Goal: Information Seeking & Learning: Learn about a topic

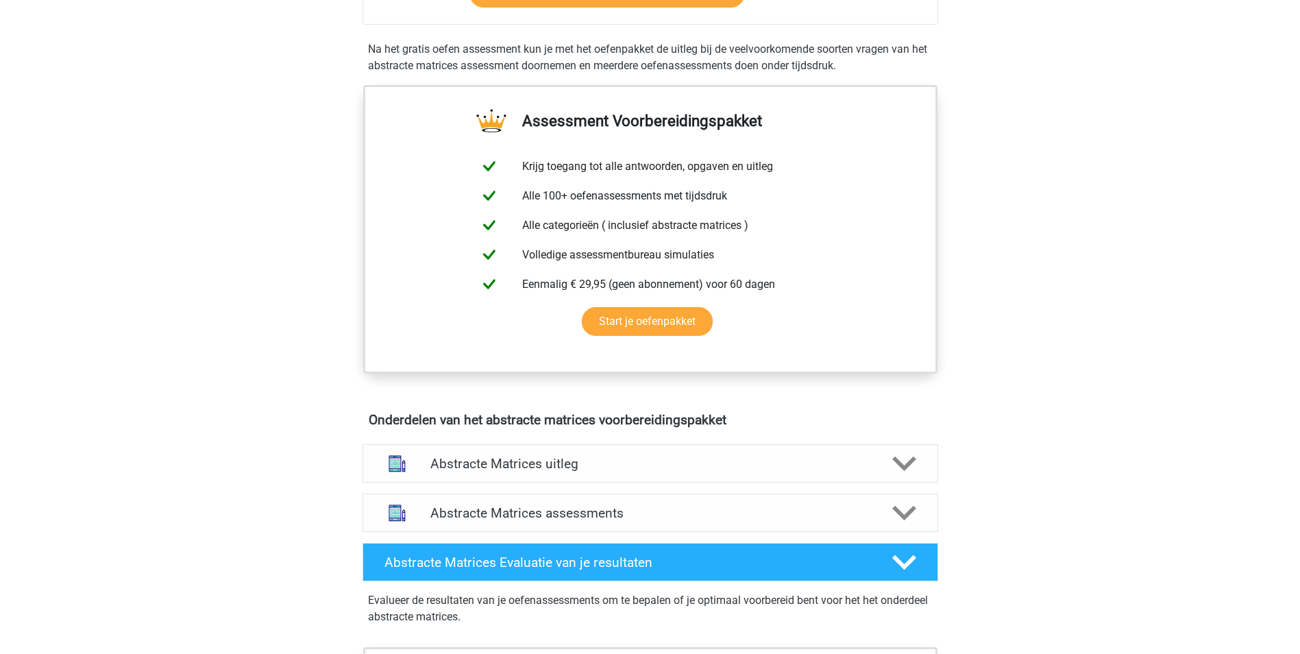
scroll to position [617, 0]
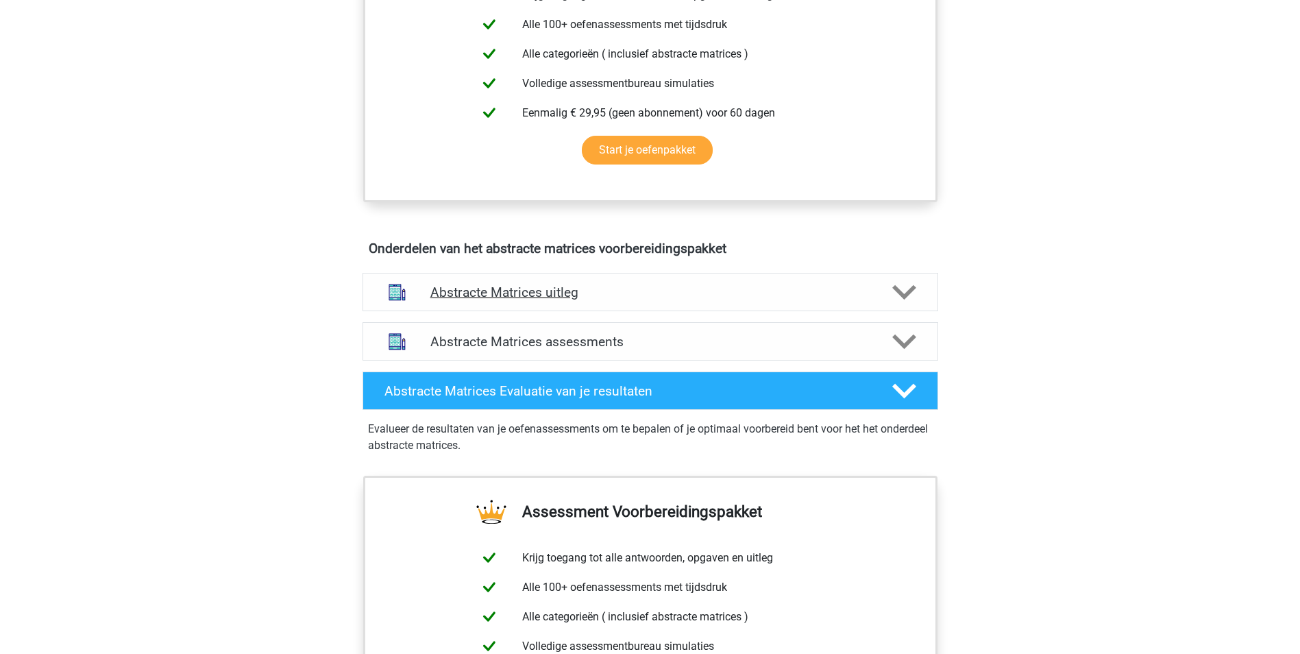
click at [899, 291] on polygon at bounding box center [904, 292] width 24 height 15
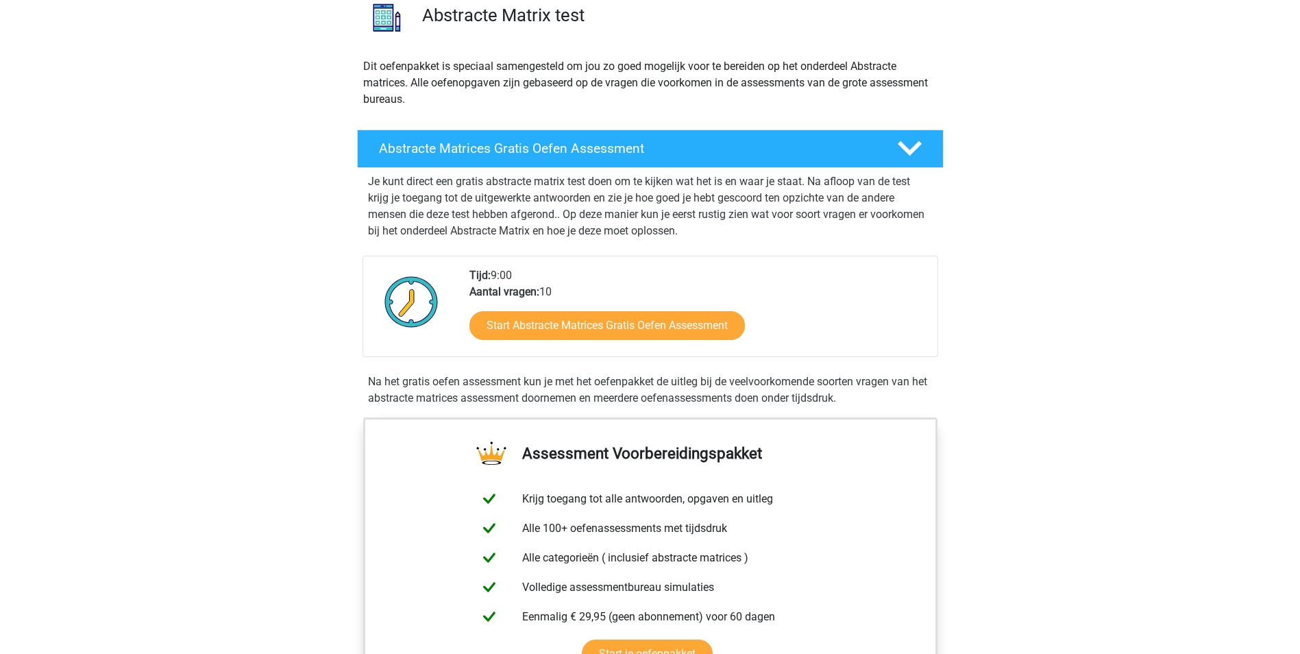
scroll to position [137, 0]
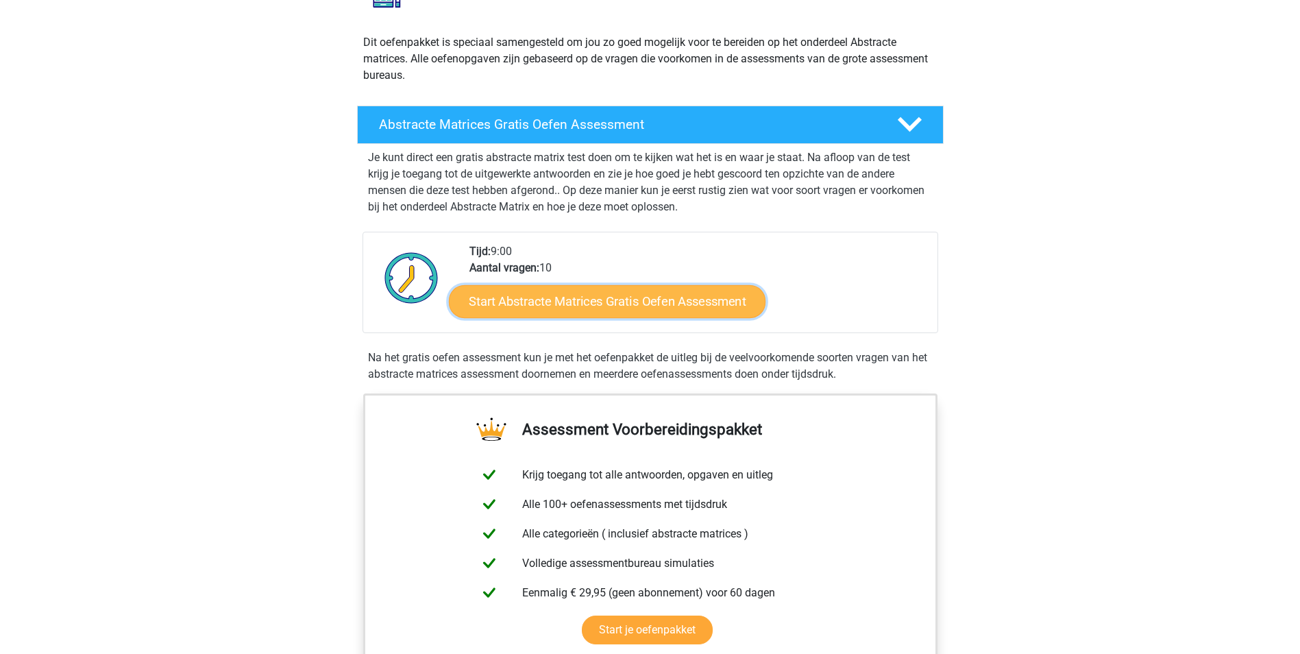
click at [672, 299] on link "Start Abstracte Matrices Gratis Oefen Assessment" at bounding box center [607, 300] width 317 height 33
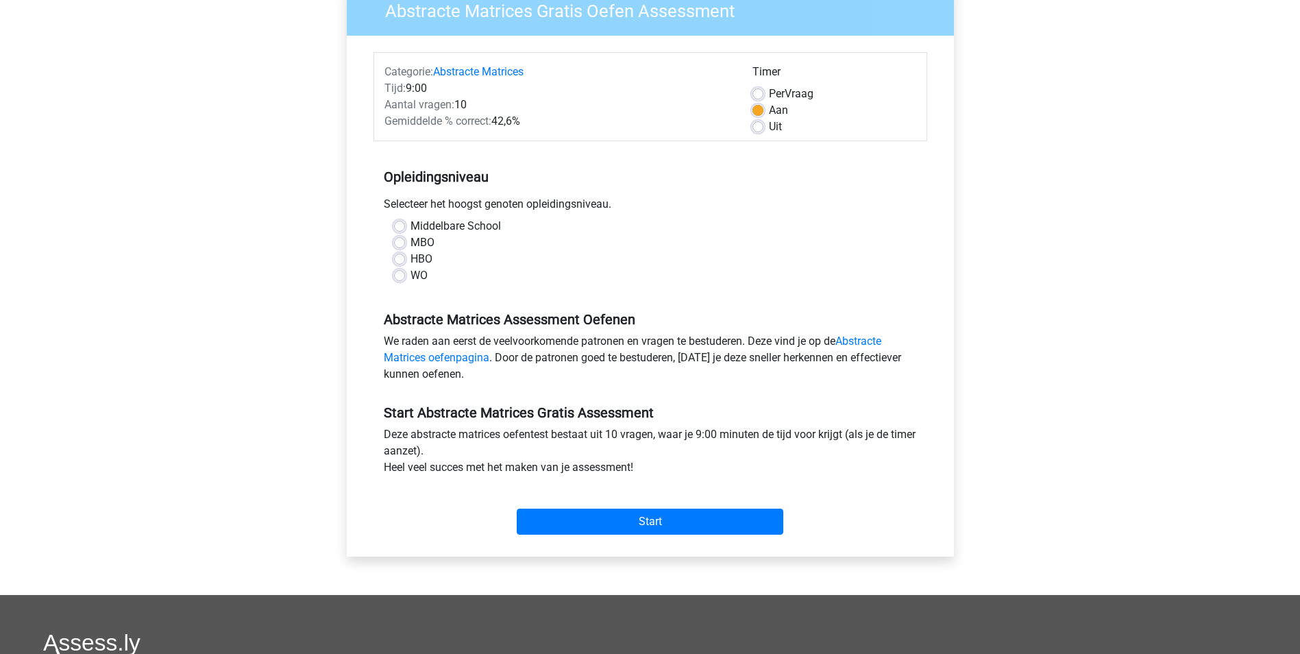
scroll to position [137, 0]
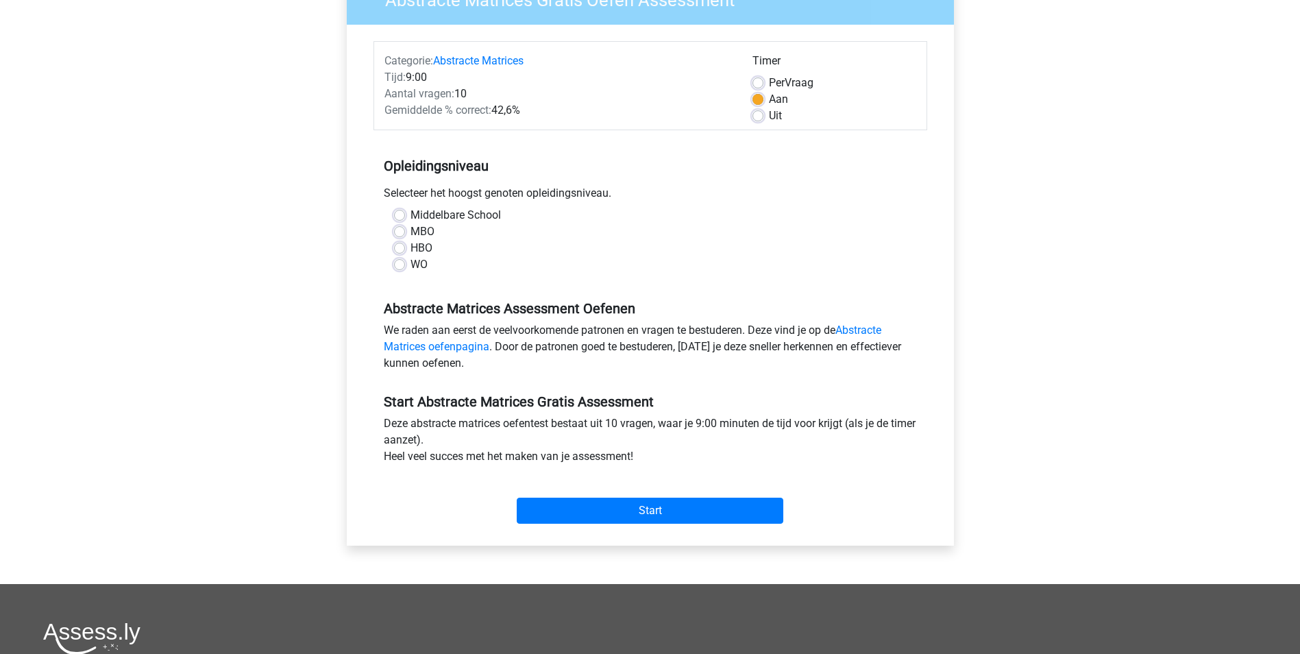
click at [417, 248] on label "HBO" at bounding box center [421, 248] width 22 height 16
click at [405, 248] on input "HBO" at bounding box center [399, 247] width 11 height 14
radio input "true"
click at [874, 332] on link "Abstracte Matrices oefenpagina" at bounding box center [633, 337] width 498 height 29
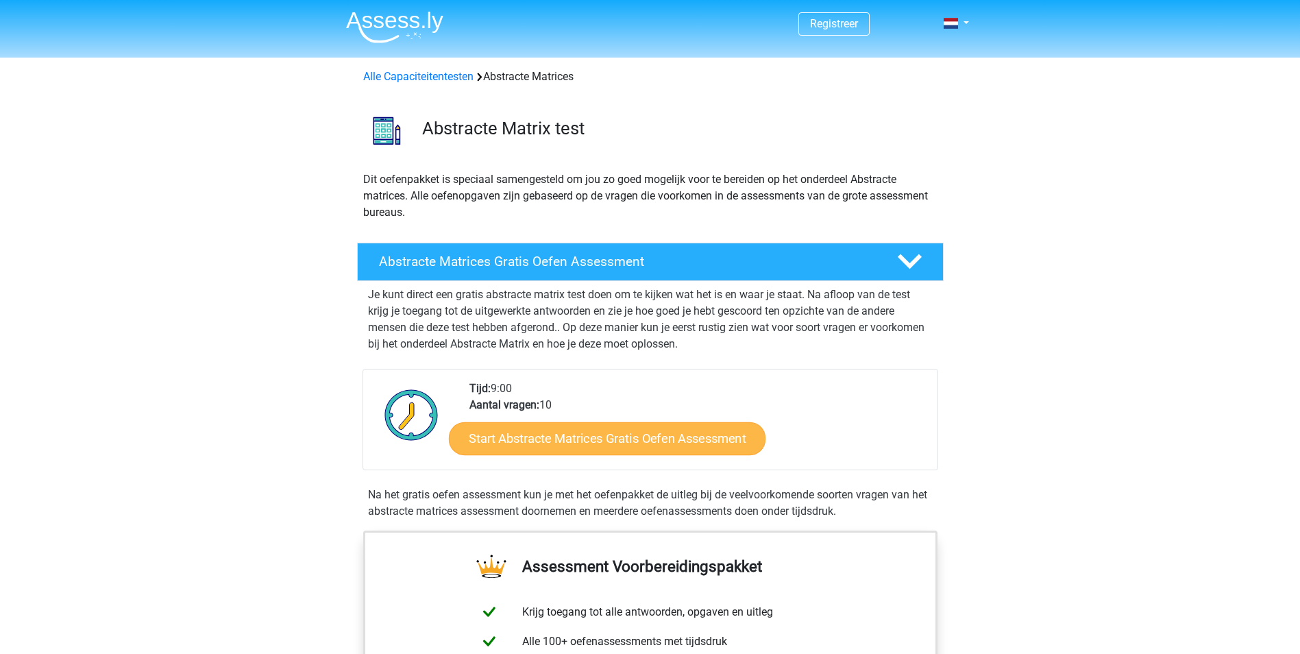
scroll to position [137, 0]
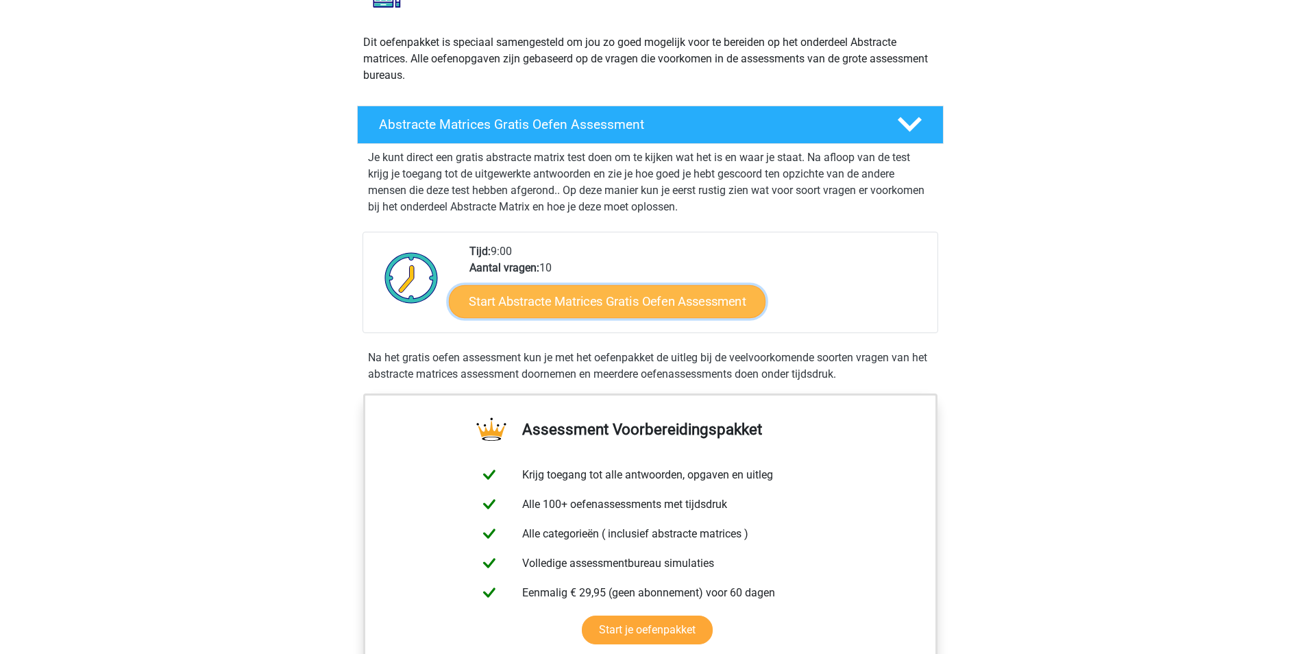
click at [704, 305] on link "Start Abstracte Matrices Gratis Oefen Assessment" at bounding box center [607, 300] width 317 height 33
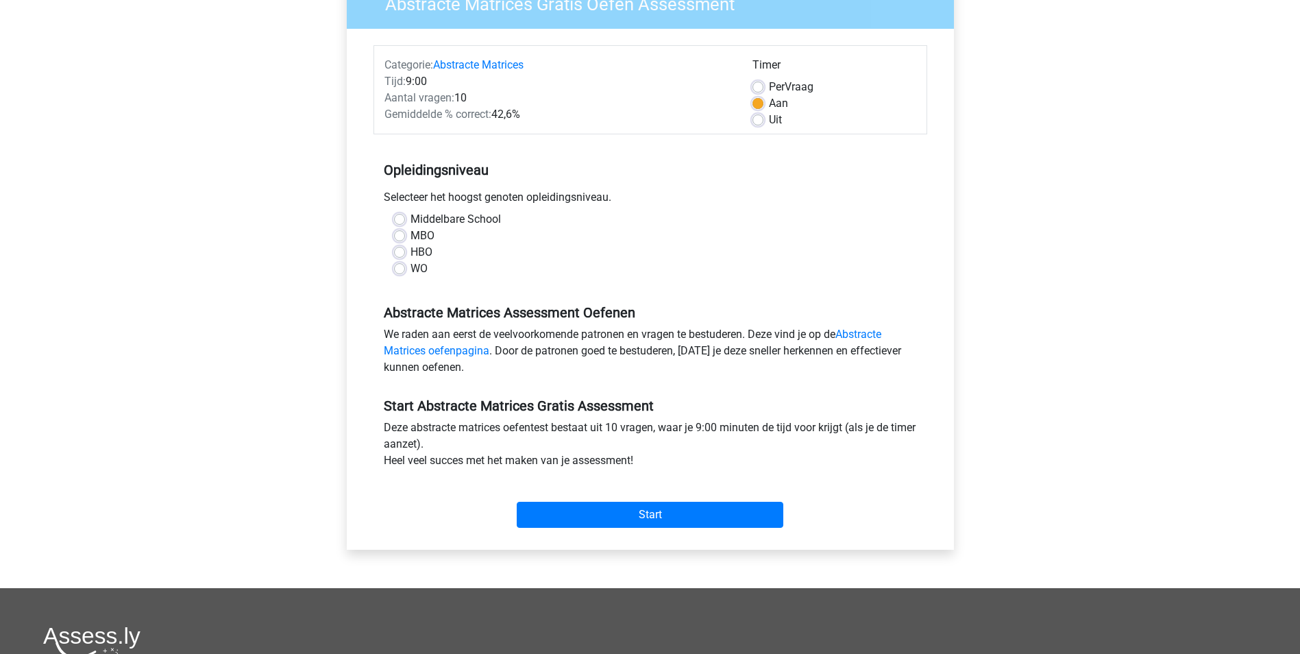
scroll to position [137, 0]
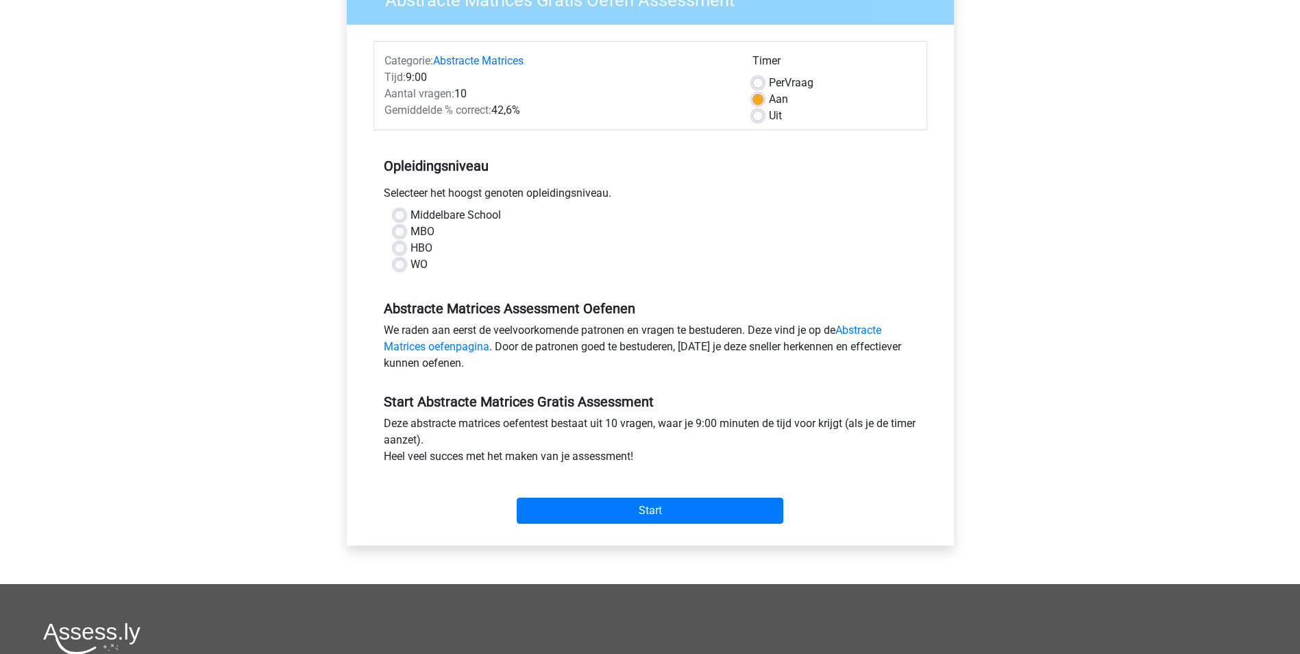
click at [407, 247] on div "HBO" at bounding box center [650, 248] width 513 height 16
click at [410, 250] on label "HBO" at bounding box center [421, 248] width 22 height 16
click at [397, 250] on input "HBO" at bounding box center [399, 247] width 11 height 14
radio input "true"
click at [681, 506] on input "Start" at bounding box center [650, 511] width 267 height 26
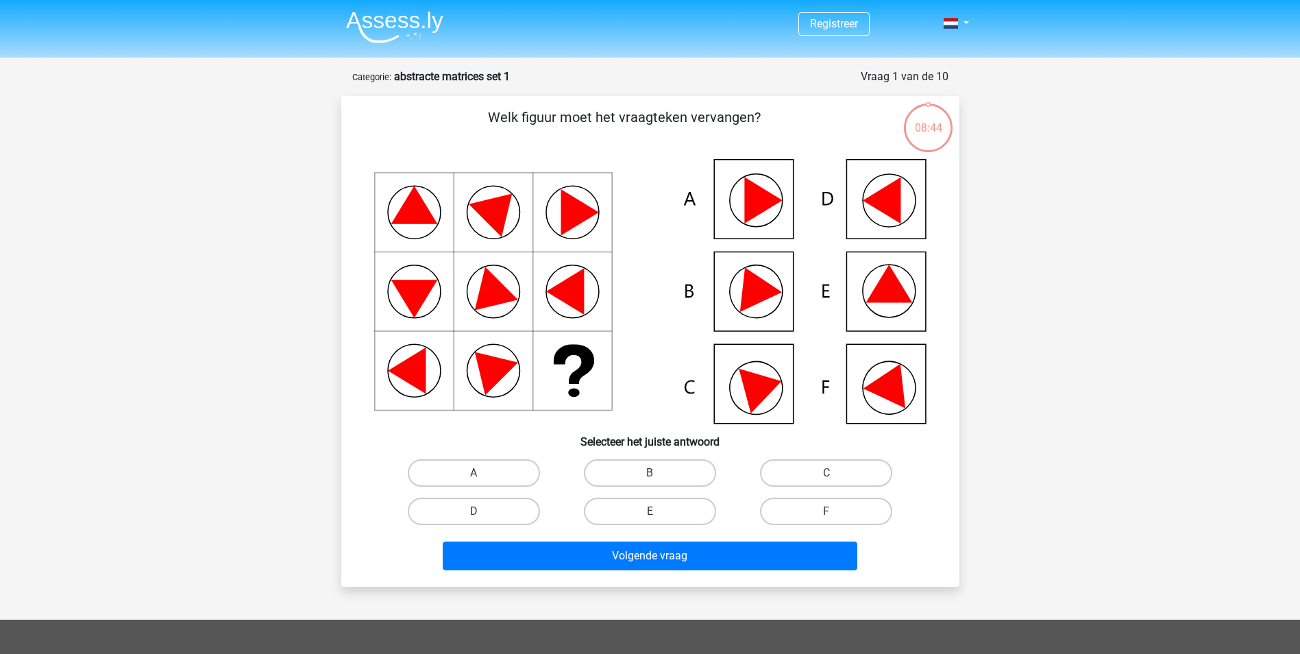
click at [897, 293] on icon at bounding box center [889, 284] width 47 height 38
click at [661, 511] on label "E" at bounding box center [650, 511] width 132 height 27
click at [659, 511] on input "E" at bounding box center [654, 515] width 9 height 9
radio input "true"
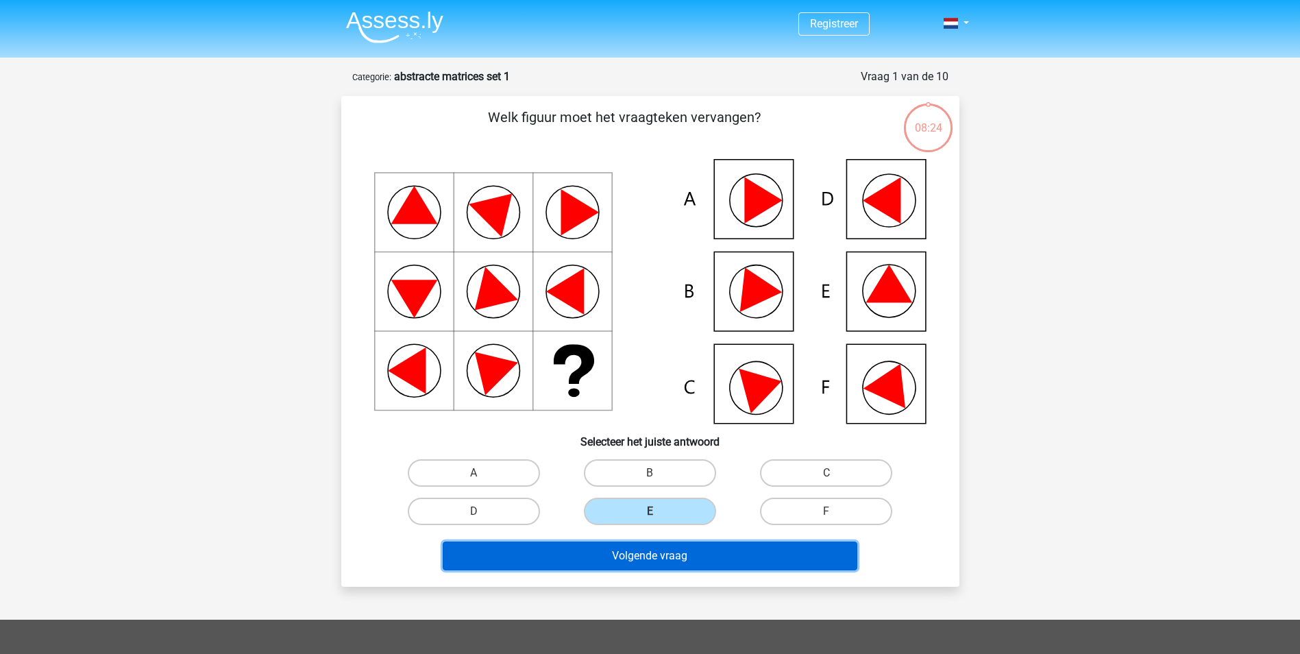
click at [679, 554] on button "Volgende vraag" at bounding box center [650, 555] width 415 height 29
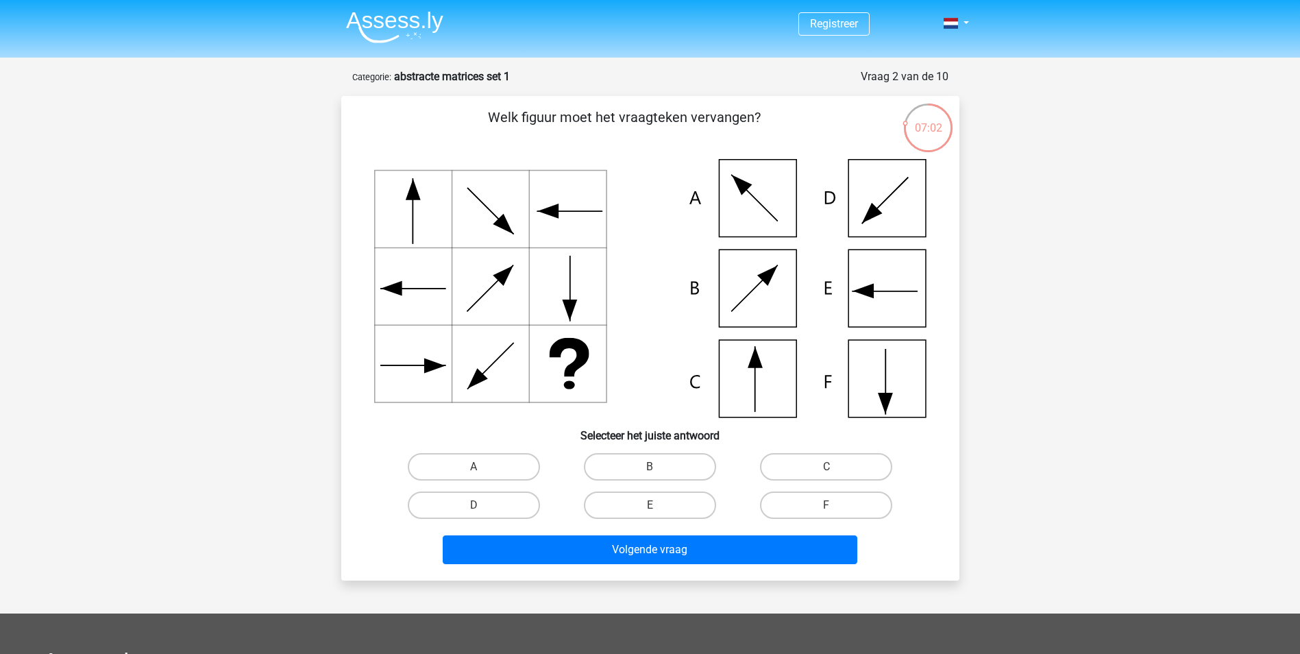
click at [765, 367] on icon at bounding box center [650, 288] width 552 height 258
click at [870, 459] on label "C" at bounding box center [826, 466] width 132 height 27
click at [835, 467] on input "C" at bounding box center [830, 471] width 9 height 9
radio input "true"
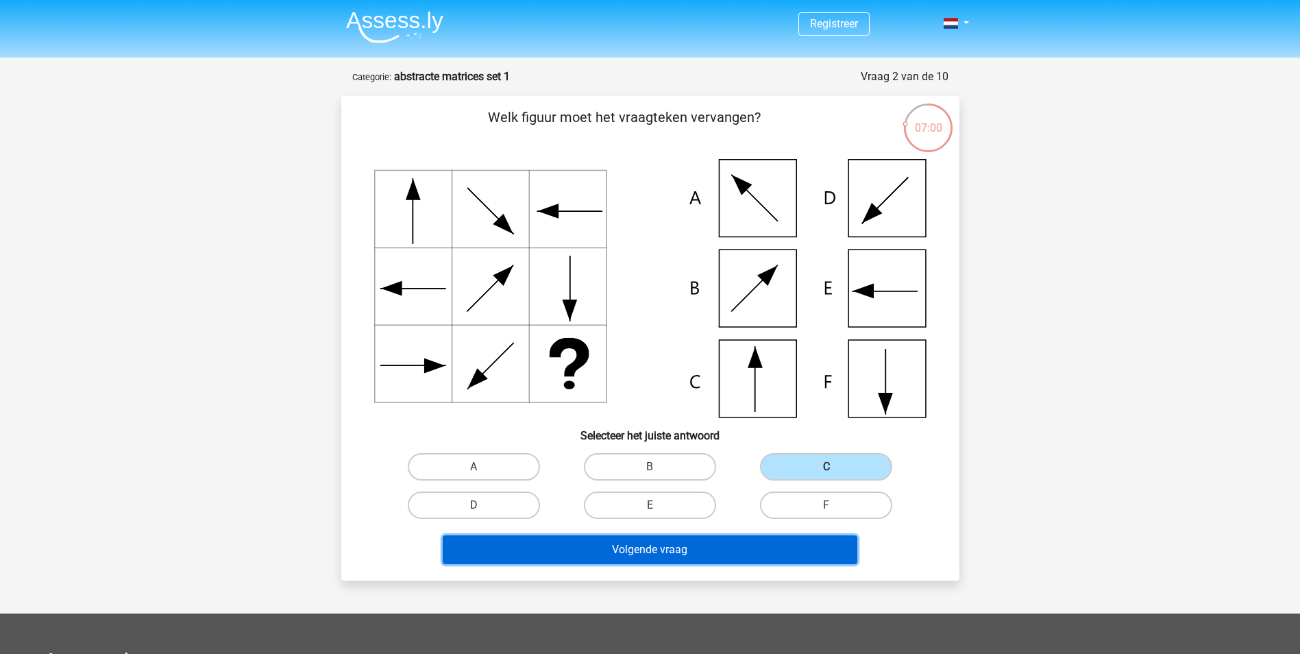
click at [794, 545] on button "Volgende vraag" at bounding box center [650, 549] width 415 height 29
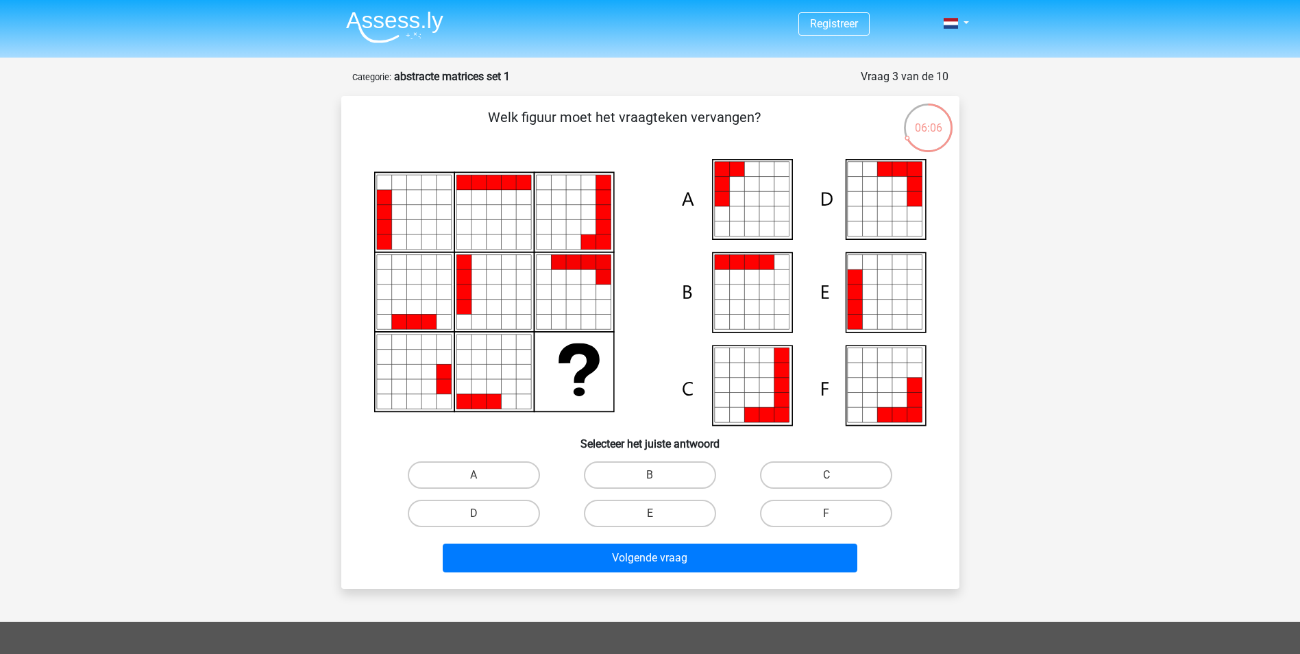
click at [747, 195] on icon at bounding box center [751, 199] width 15 height 15
click at [487, 469] on label "A" at bounding box center [474, 474] width 132 height 27
click at [482, 475] on input "A" at bounding box center [478, 479] width 9 height 9
radio input "true"
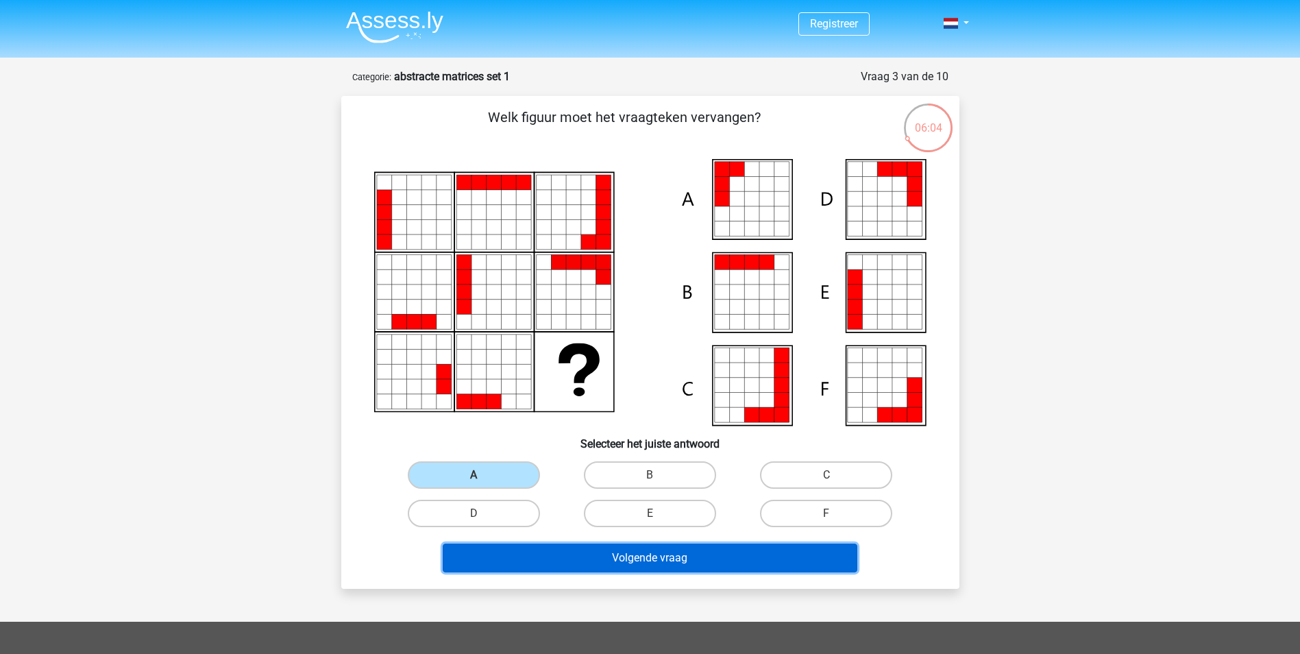
click at [626, 561] on button "Volgende vraag" at bounding box center [650, 557] width 415 height 29
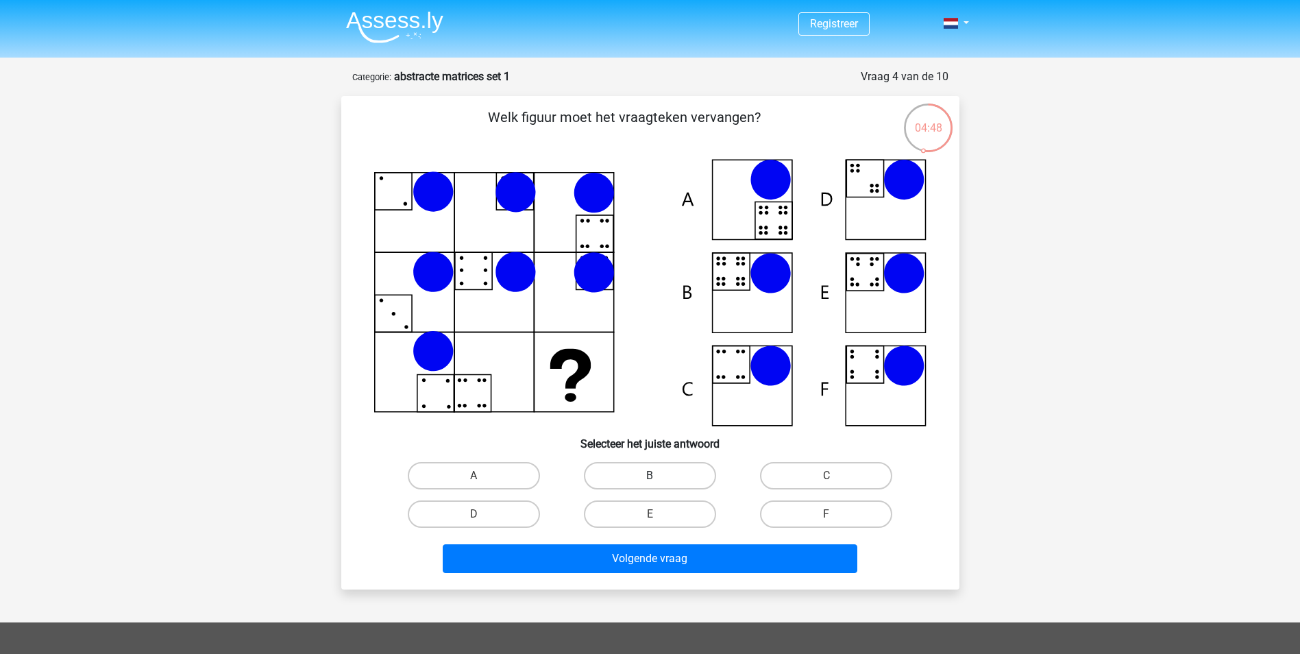
click at [647, 482] on label "B" at bounding box center [650, 475] width 132 height 27
click at [650, 482] on input "B" at bounding box center [654, 480] width 9 height 9
radio input "true"
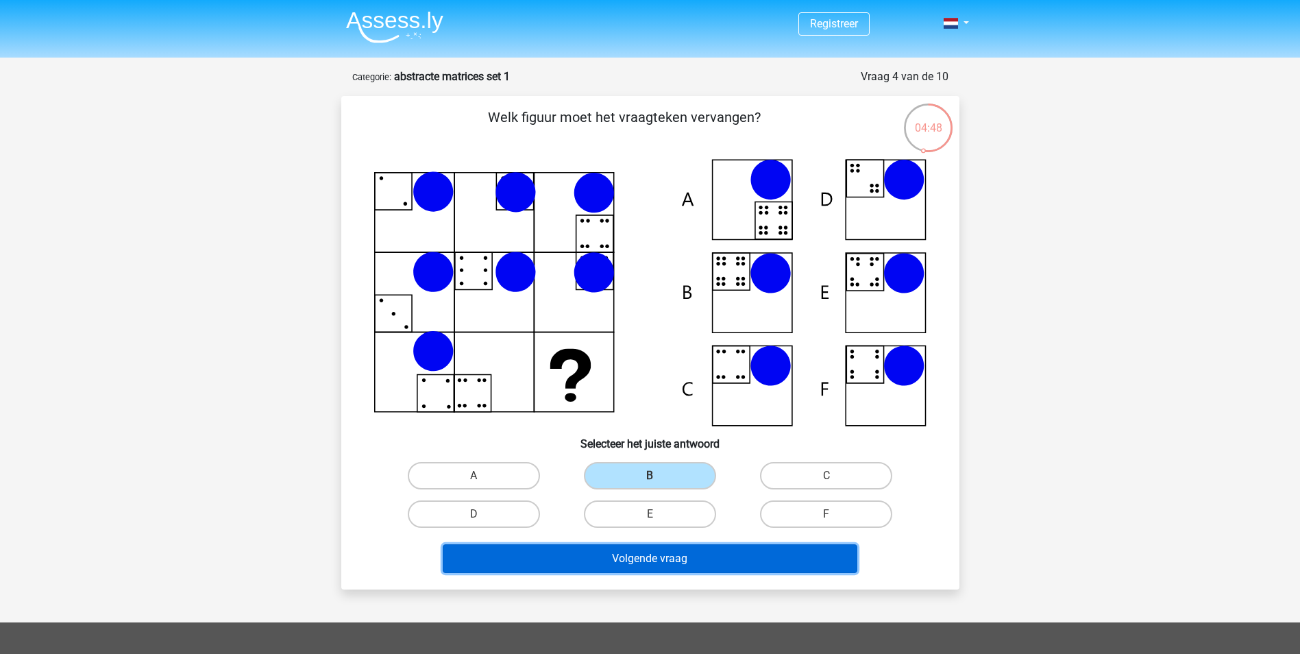
click at [697, 561] on button "Volgende vraag" at bounding box center [650, 558] width 415 height 29
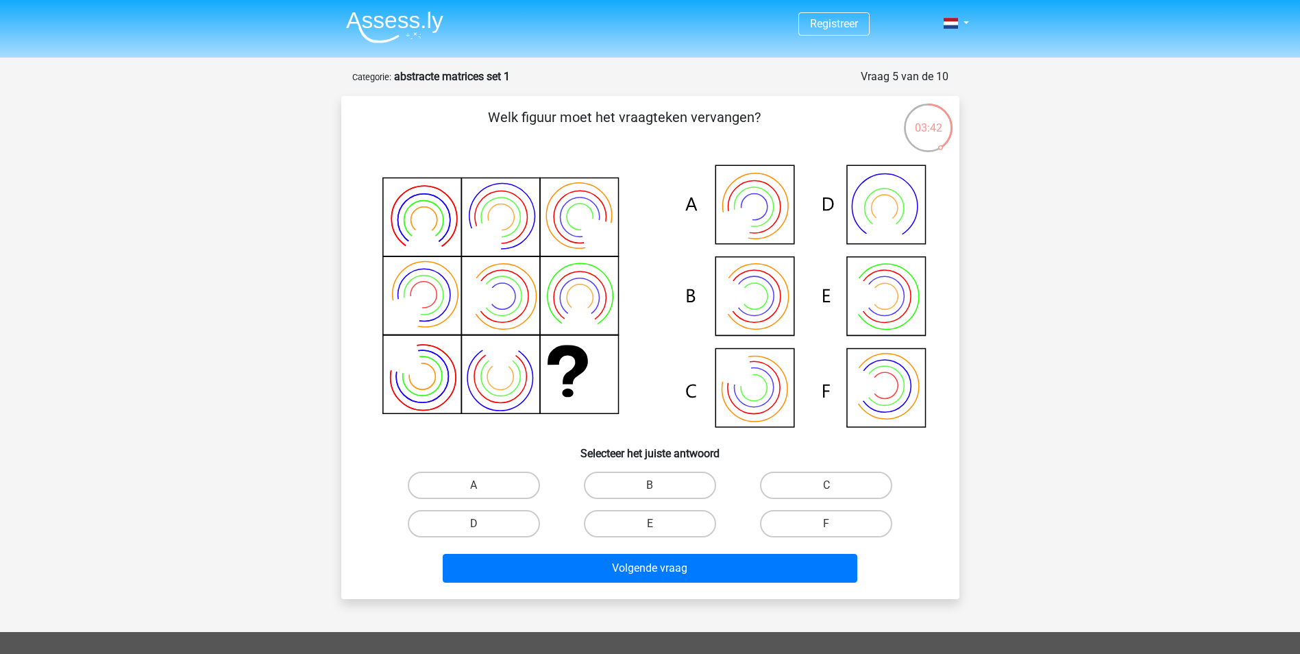
click at [763, 311] on icon at bounding box center [650, 297] width 552 height 277
click at [652, 489] on input "B" at bounding box center [654, 489] width 9 height 9
radio input "true"
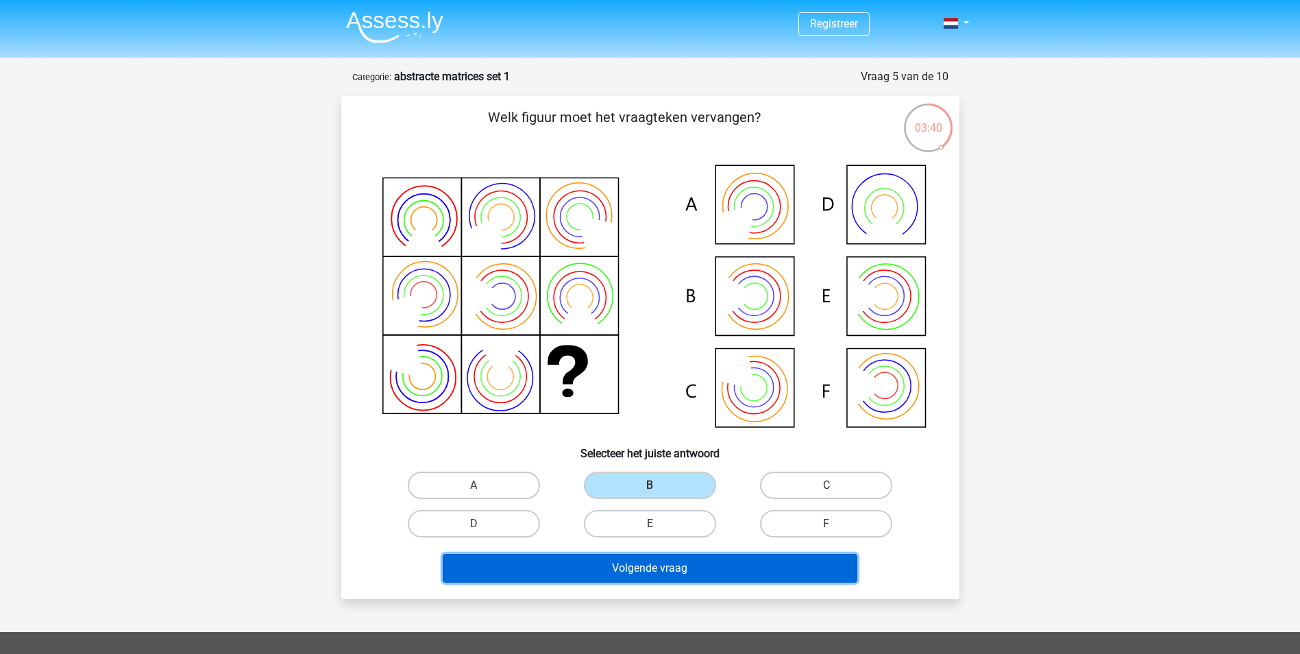
click at [673, 569] on button "Volgende vraag" at bounding box center [650, 568] width 415 height 29
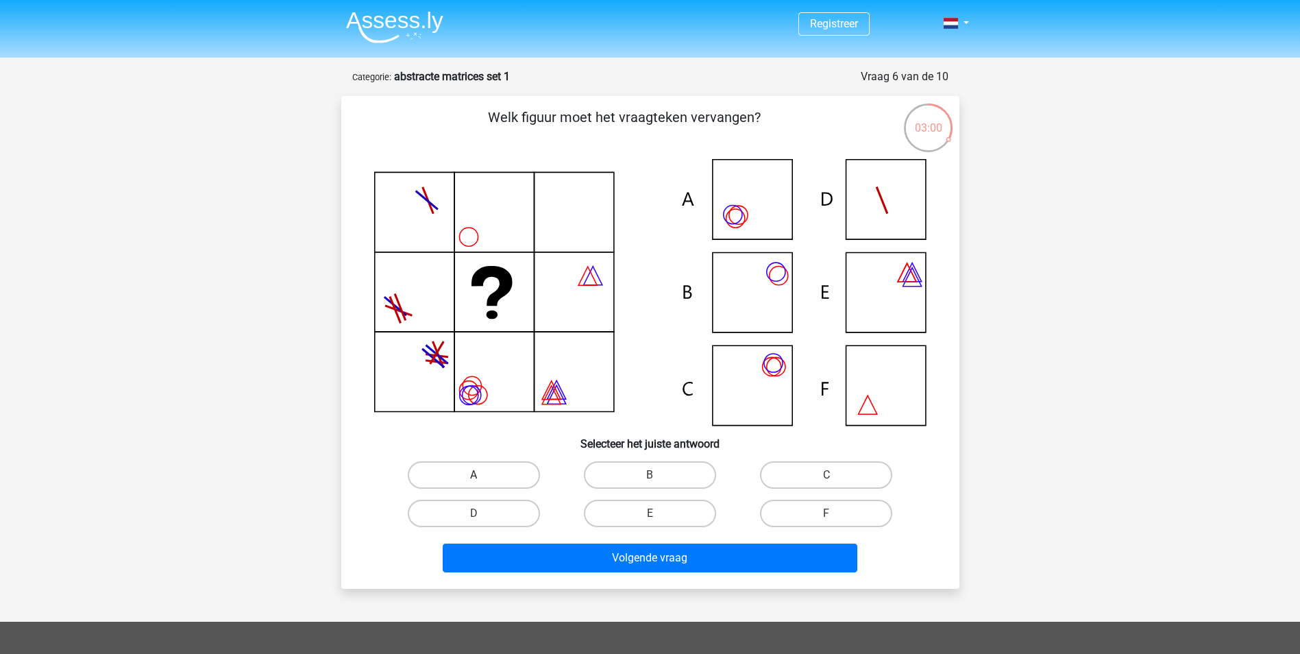
click at [489, 471] on label "A" at bounding box center [474, 474] width 132 height 27
click at [482, 475] on input "A" at bounding box center [478, 479] width 9 height 9
radio input "true"
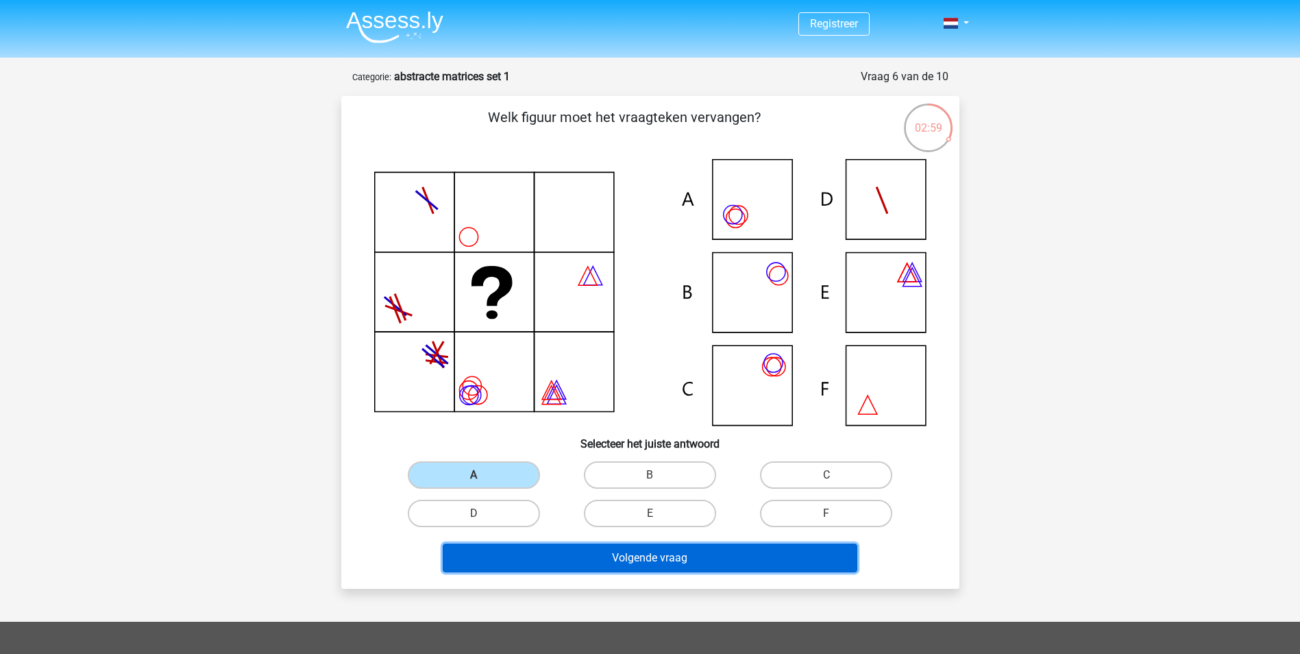
click at [620, 565] on button "Volgende vraag" at bounding box center [650, 557] width 415 height 29
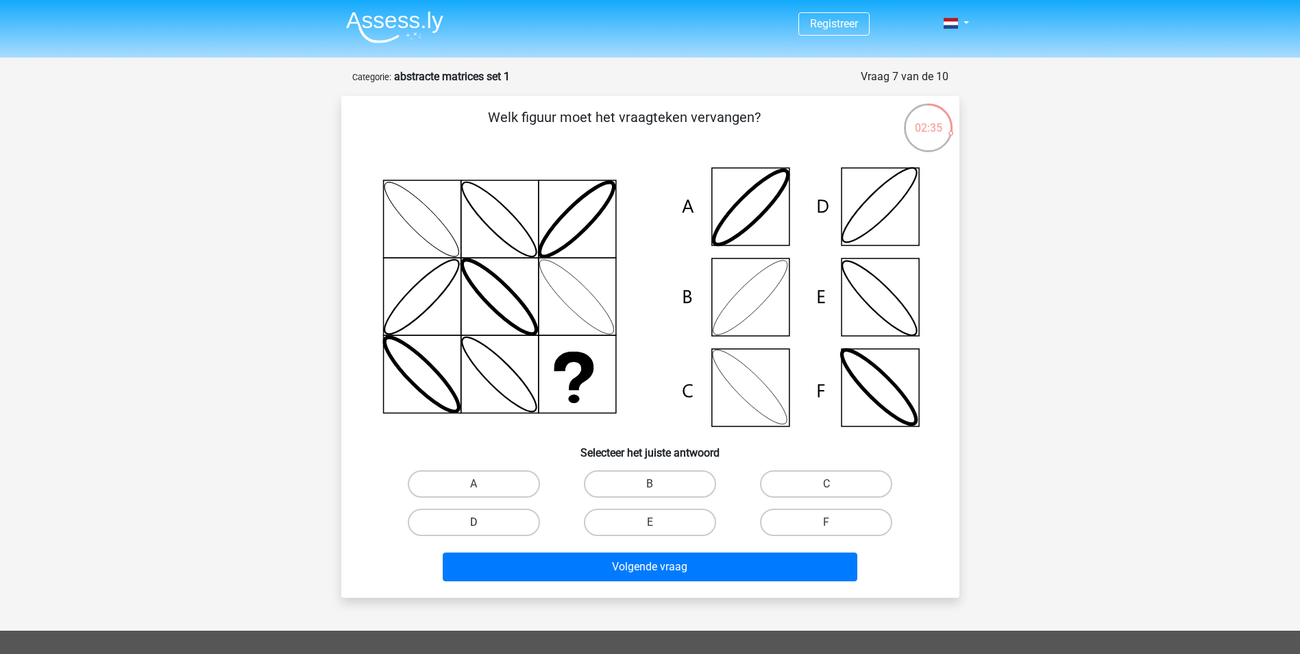
click at [487, 518] on label "D" at bounding box center [474, 521] width 132 height 27
click at [482, 522] on input "D" at bounding box center [478, 526] width 9 height 9
radio input "true"
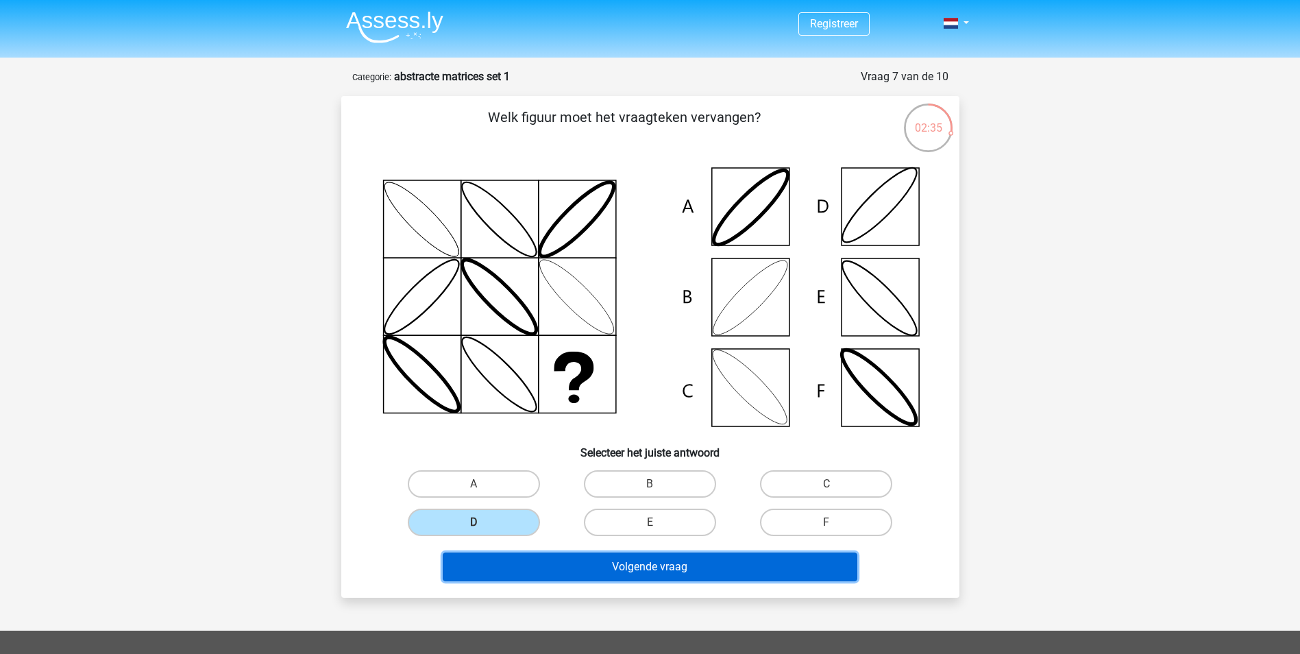
click at [568, 561] on button "Volgende vraag" at bounding box center [650, 566] width 415 height 29
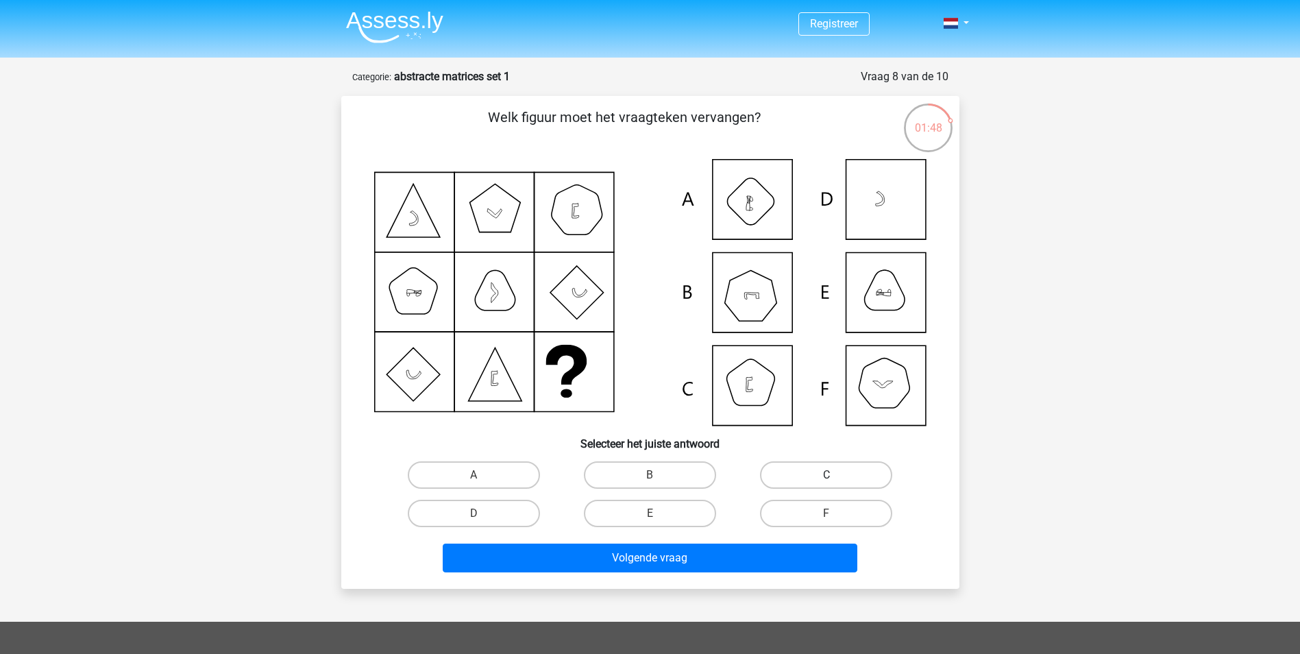
click at [845, 476] on label "C" at bounding box center [826, 474] width 132 height 27
click at [835, 476] on input "C" at bounding box center [830, 479] width 9 height 9
radio input "true"
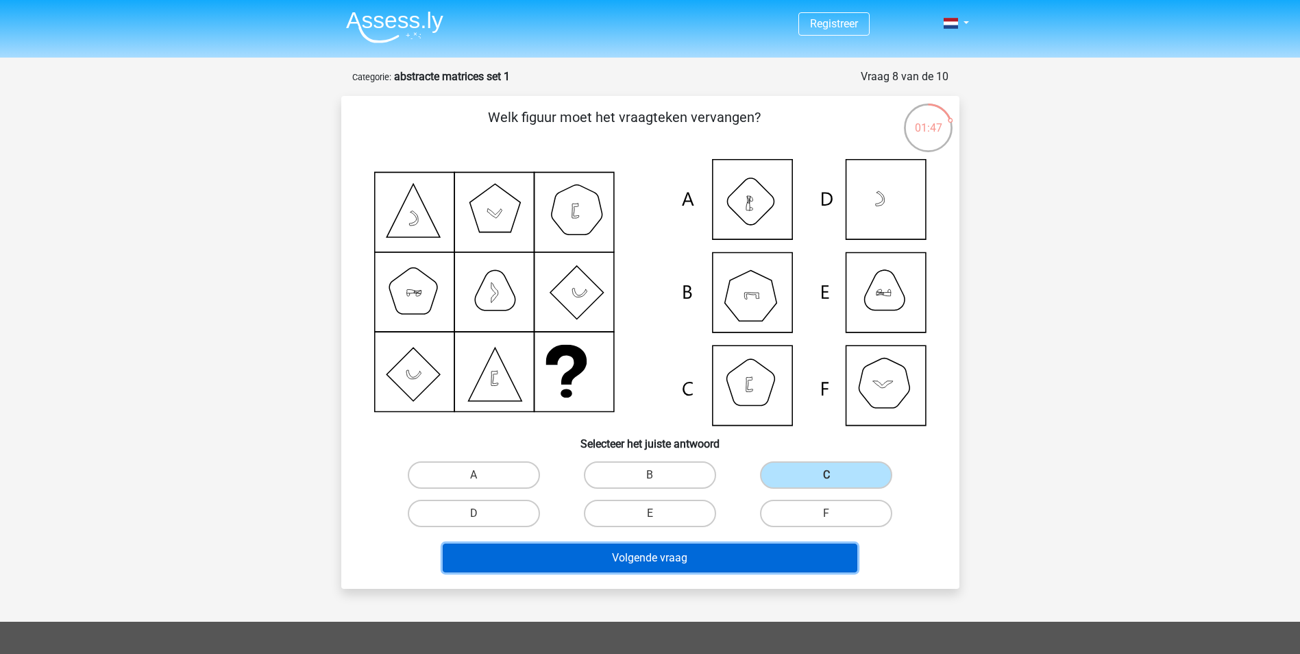
click at [797, 561] on button "Volgende vraag" at bounding box center [650, 557] width 415 height 29
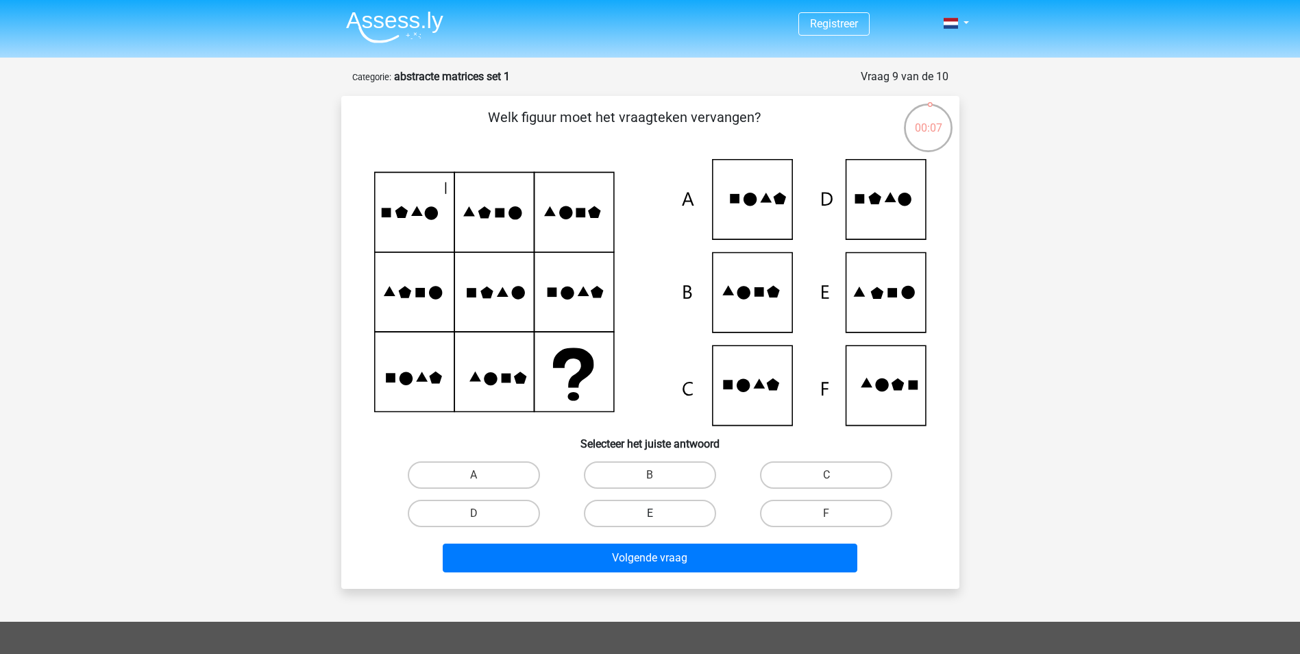
click at [710, 515] on label "E" at bounding box center [650, 513] width 132 height 27
click at [659, 515] on input "E" at bounding box center [654, 517] width 9 height 9
radio input "true"
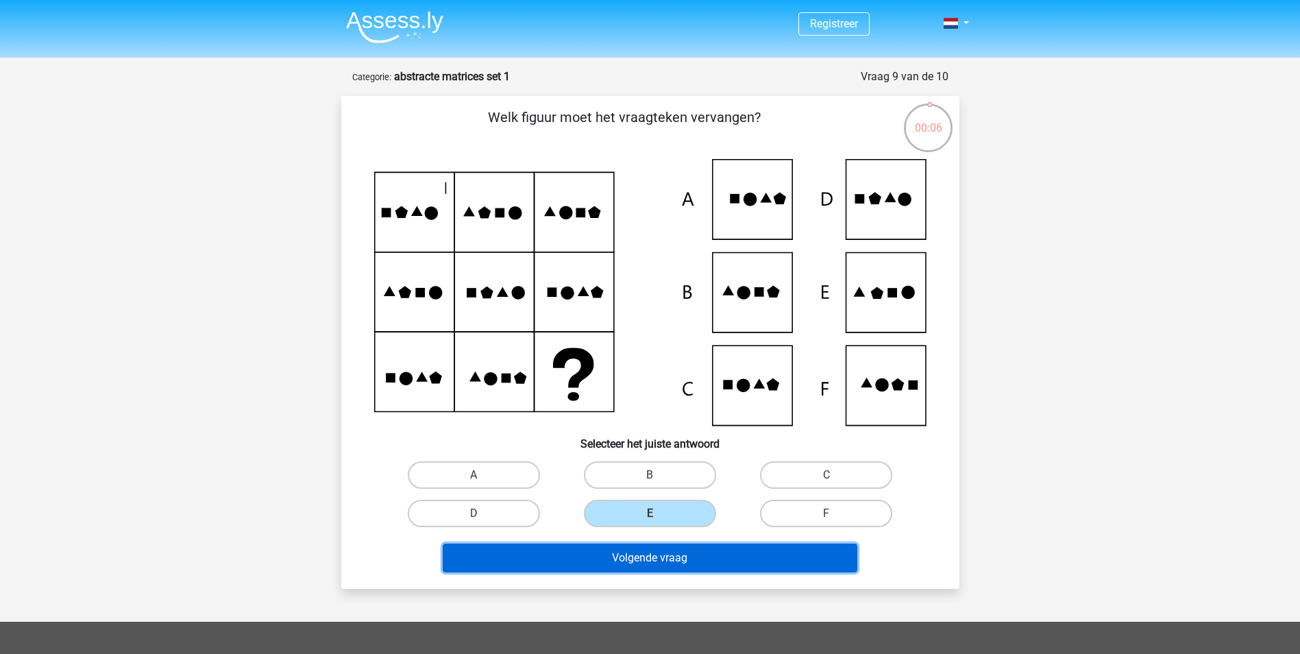
click at [717, 557] on button "Volgende vraag" at bounding box center [650, 557] width 415 height 29
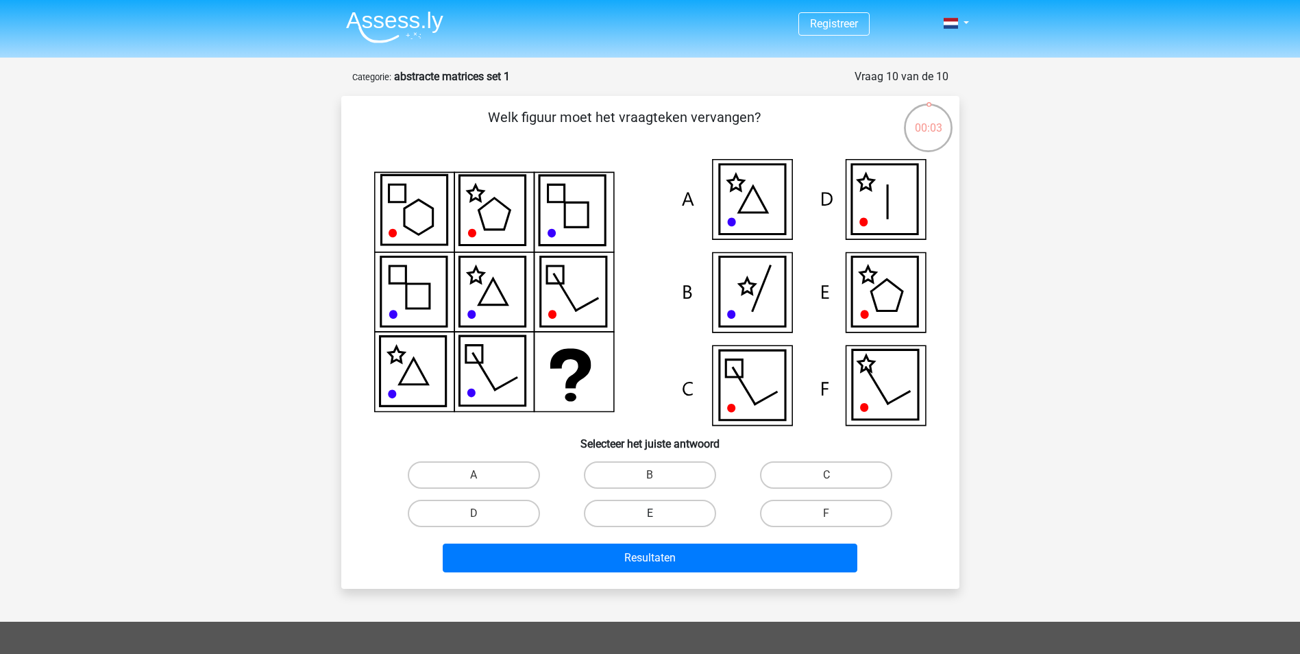
click at [665, 511] on label "E" at bounding box center [650, 513] width 132 height 27
click at [659, 513] on input "E" at bounding box center [654, 517] width 9 height 9
radio input "true"
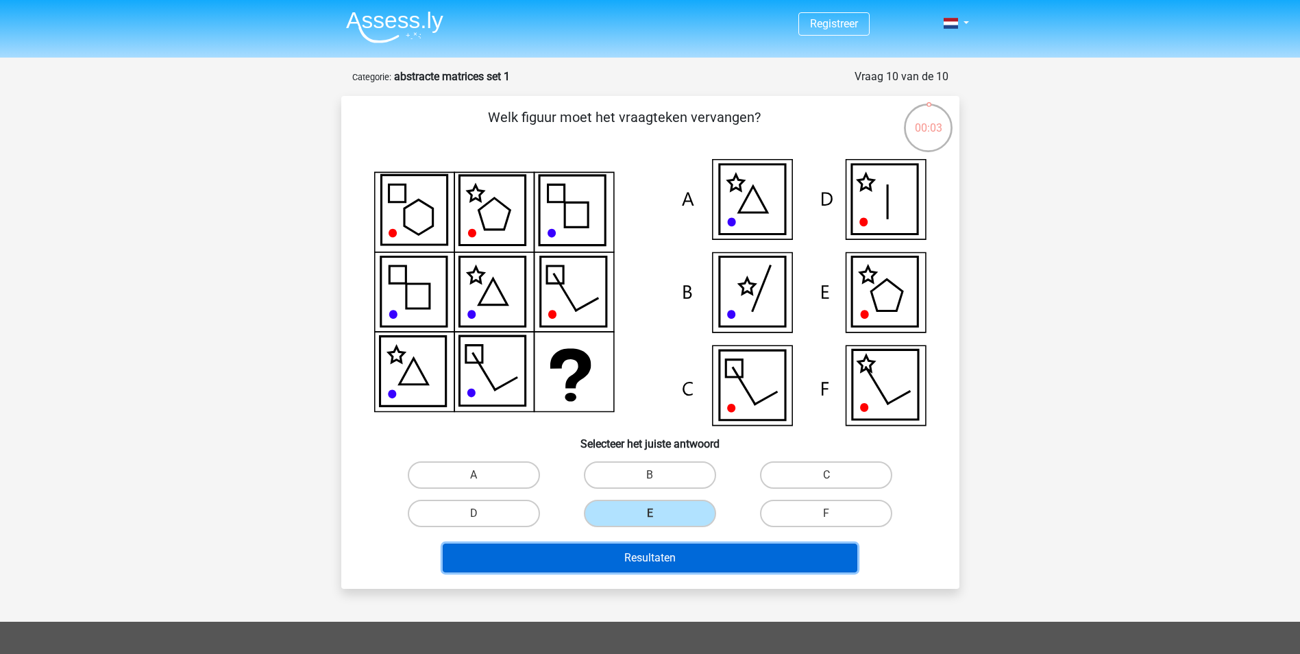
click at [678, 562] on button "Resultaten" at bounding box center [650, 557] width 415 height 29
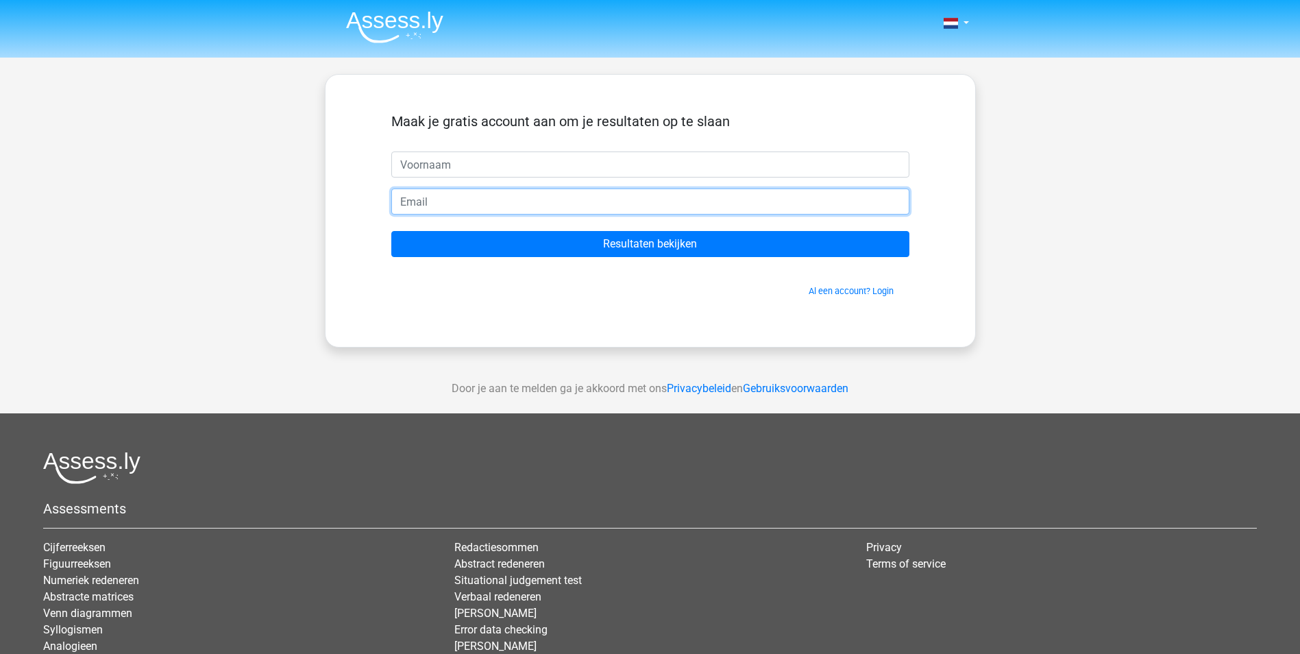
click at [489, 193] on input "email" at bounding box center [650, 201] width 518 height 26
type input "Suu"
drag, startPoint x: 546, startPoint y: 199, endPoint x: 312, endPoint y: 199, distance: 234.4
click at [312, 199] on div "Nederlands English Suu" at bounding box center [650, 387] width 1300 height 775
click at [548, 196] on input "Suu" at bounding box center [650, 201] width 518 height 26
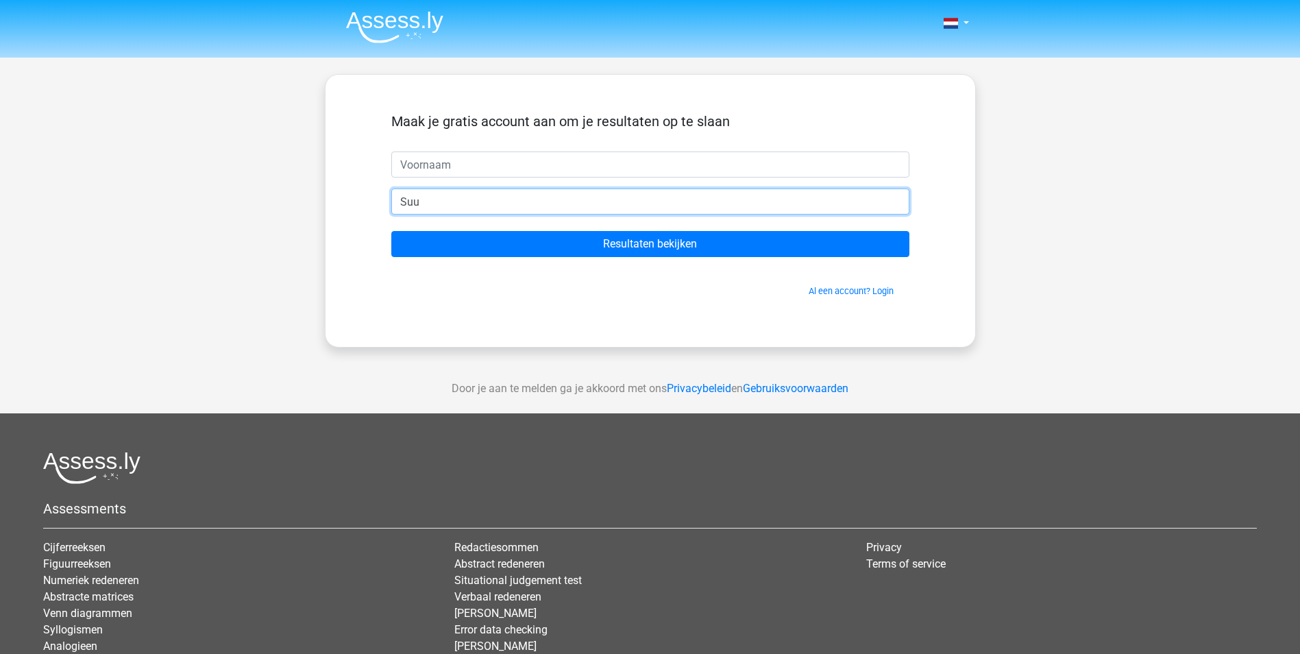
drag, startPoint x: 528, startPoint y: 201, endPoint x: 354, endPoint y: 203, distance: 174.1
click at [354, 203] on div "Maak je gratis account aan om je resultaten op te slaan Suu Resultaten bekijken…" at bounding box center [650, 210] width 651 height 273
type input "suzekaandorp@logchies.nl"
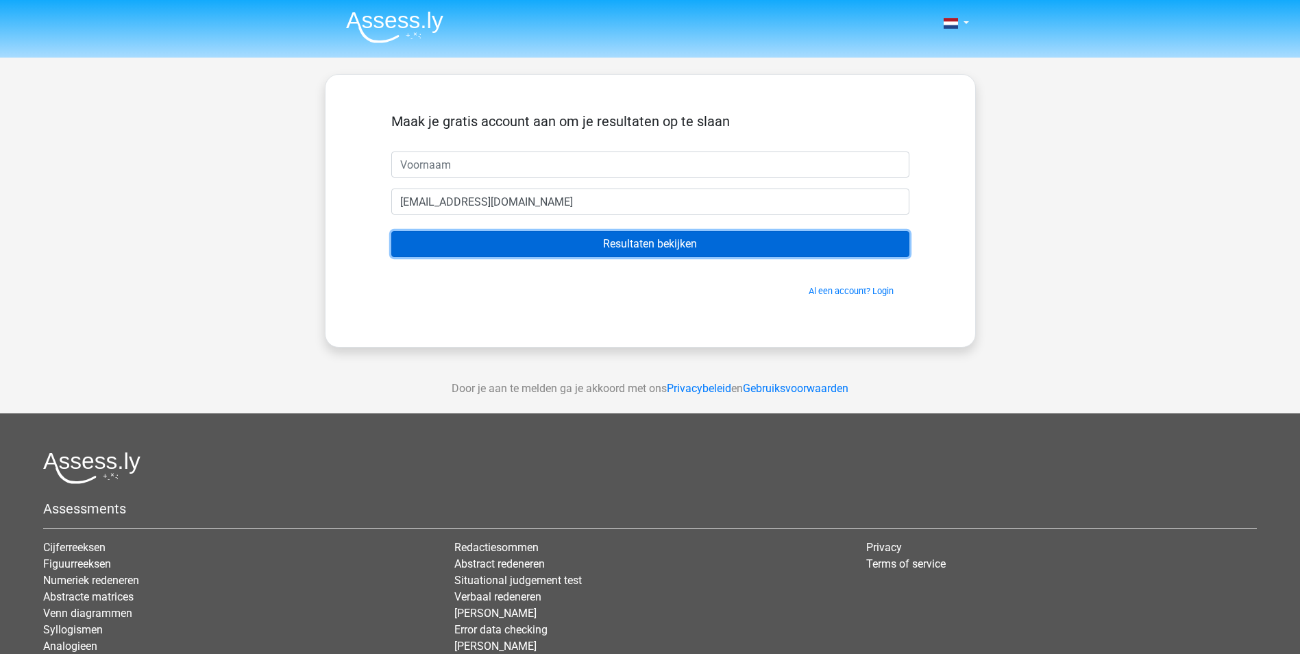
click at [724, 241] on input "Resultaten bekijken" at bounding box center [650, 244] width 518 height 26
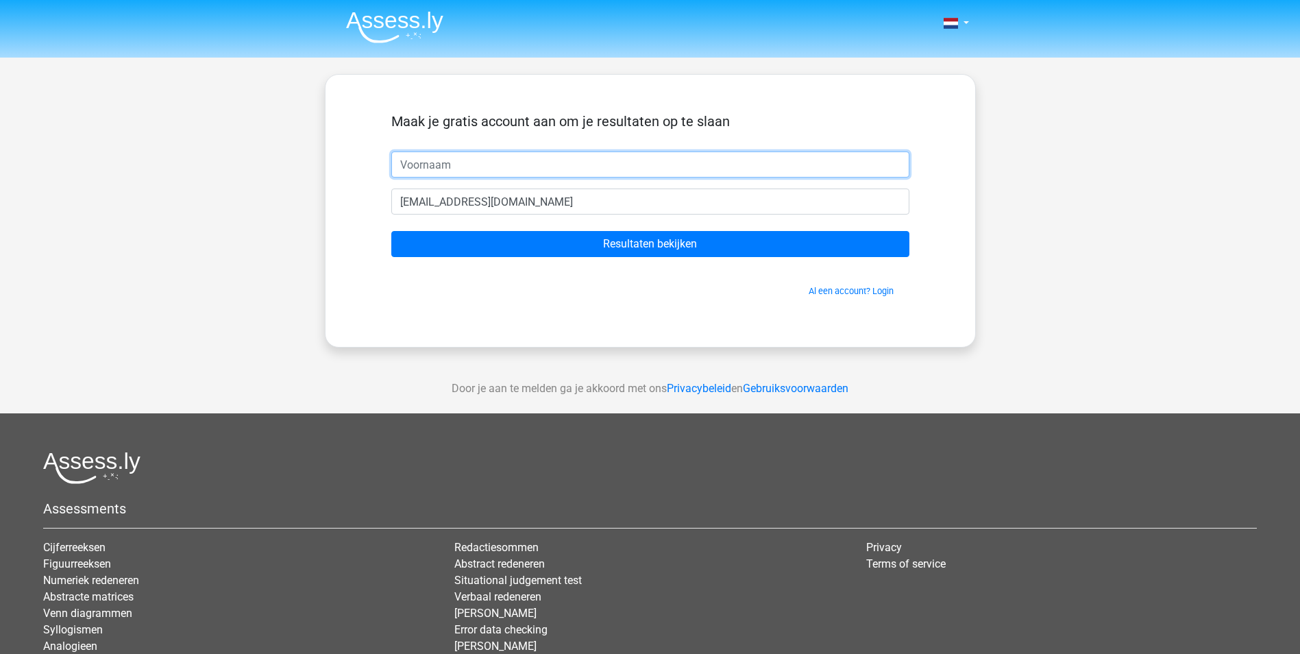
click at [474, 165] on input "text" at bounding box center [650, 164] width 518 height 26
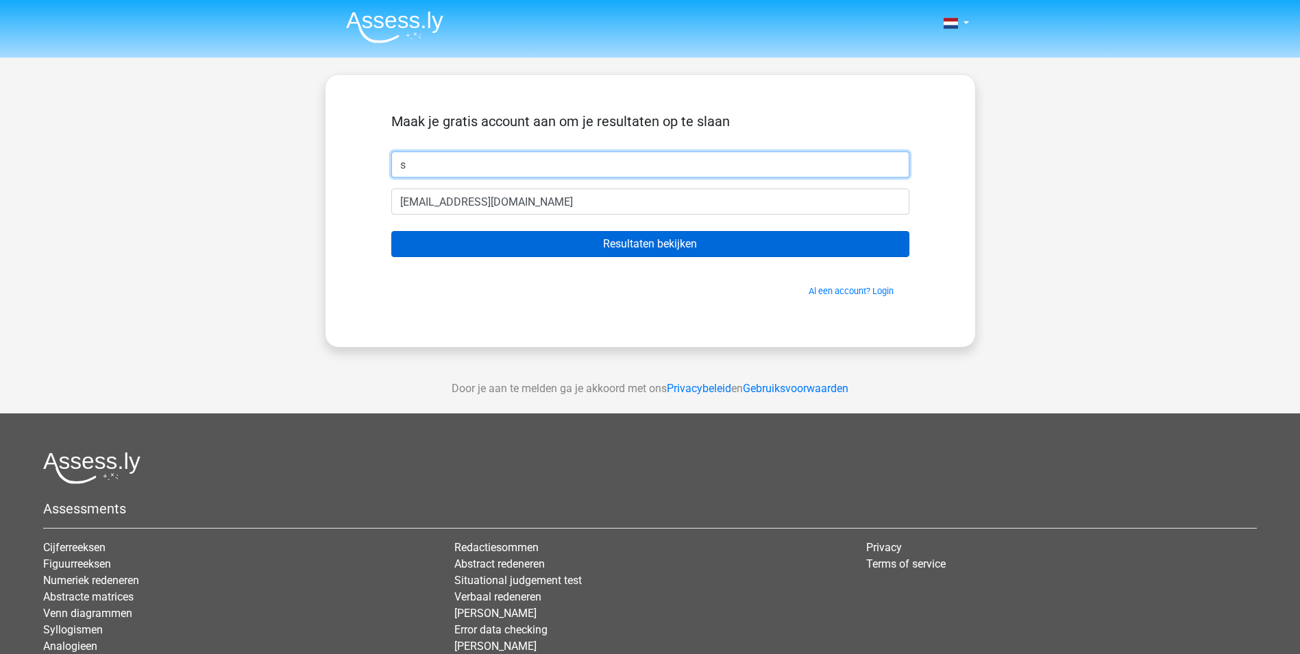
type input "s"
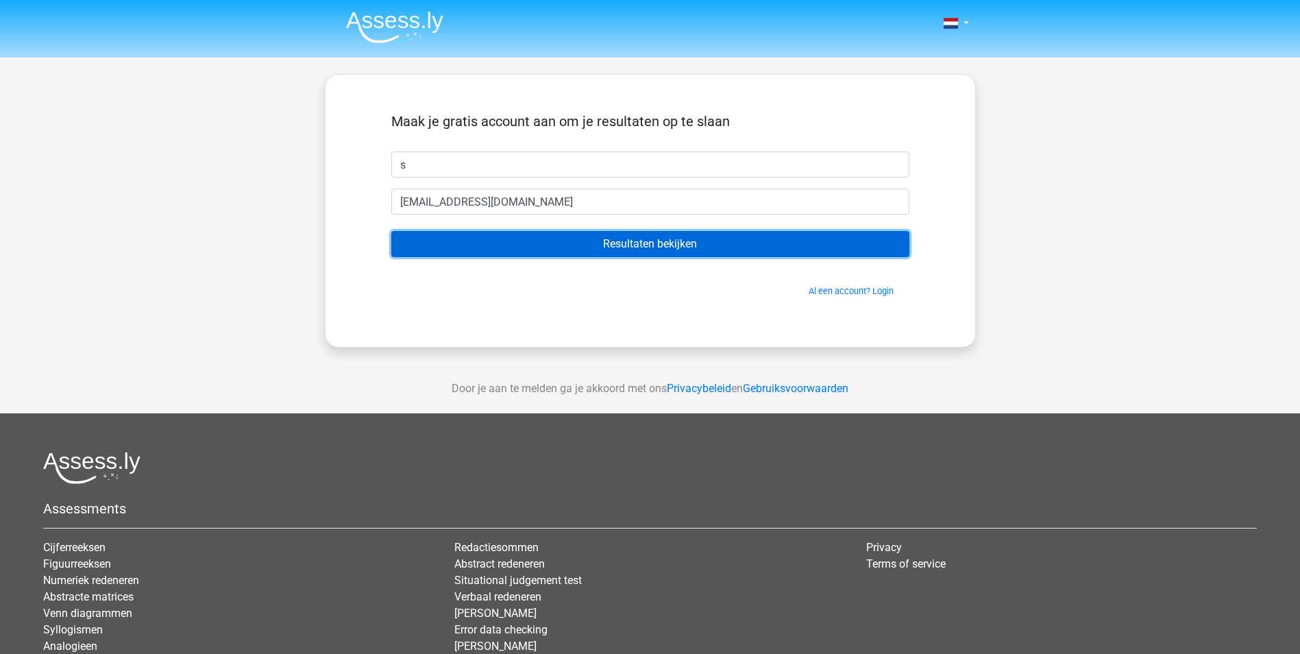
click at [634, 241] on input "Resultaten bekijken" at bounding box center [650, 244] width 518 height 26
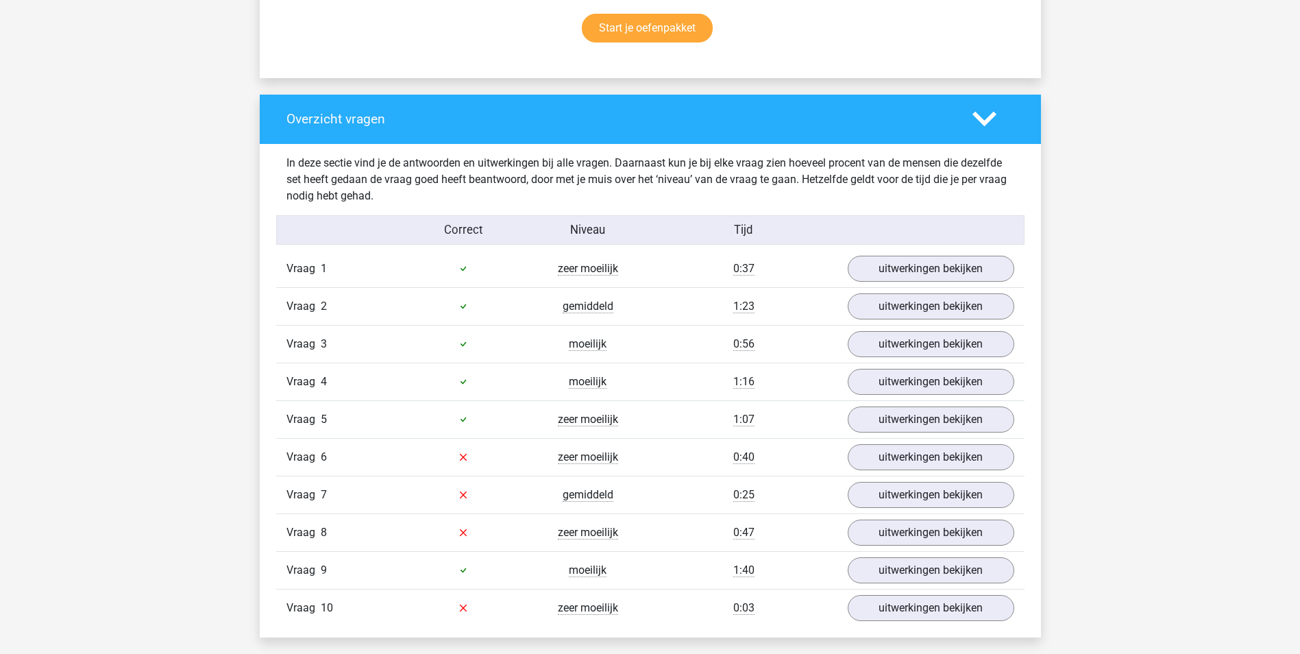
scroll to position [959, 0]
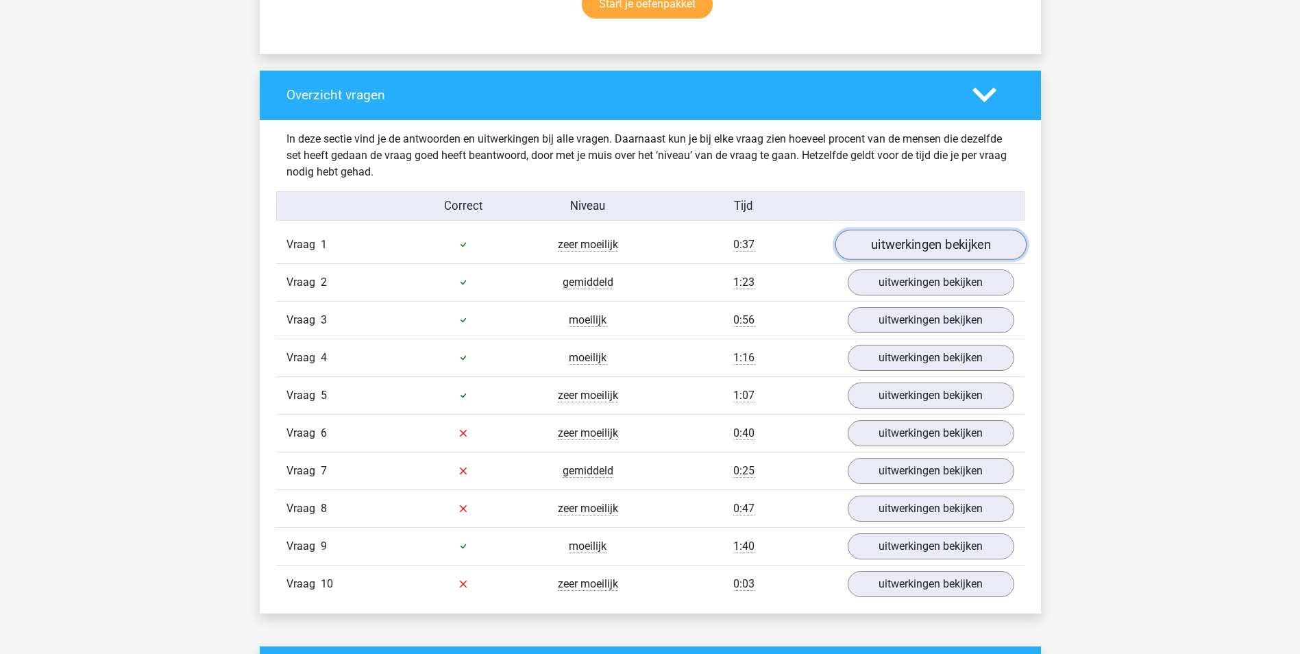
click at [942, 254] on link "uitwerkingen bekijken" at bounding box center [930, 245] width 191 height 30
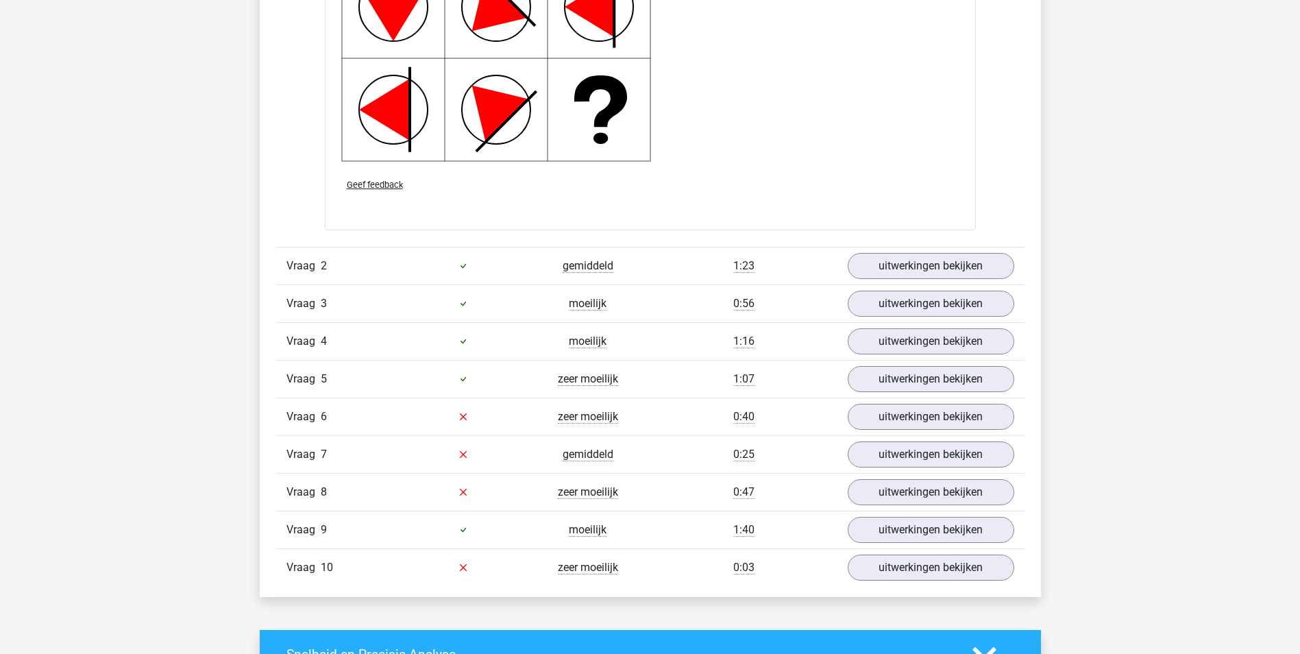
scroll to position [2056, 0]
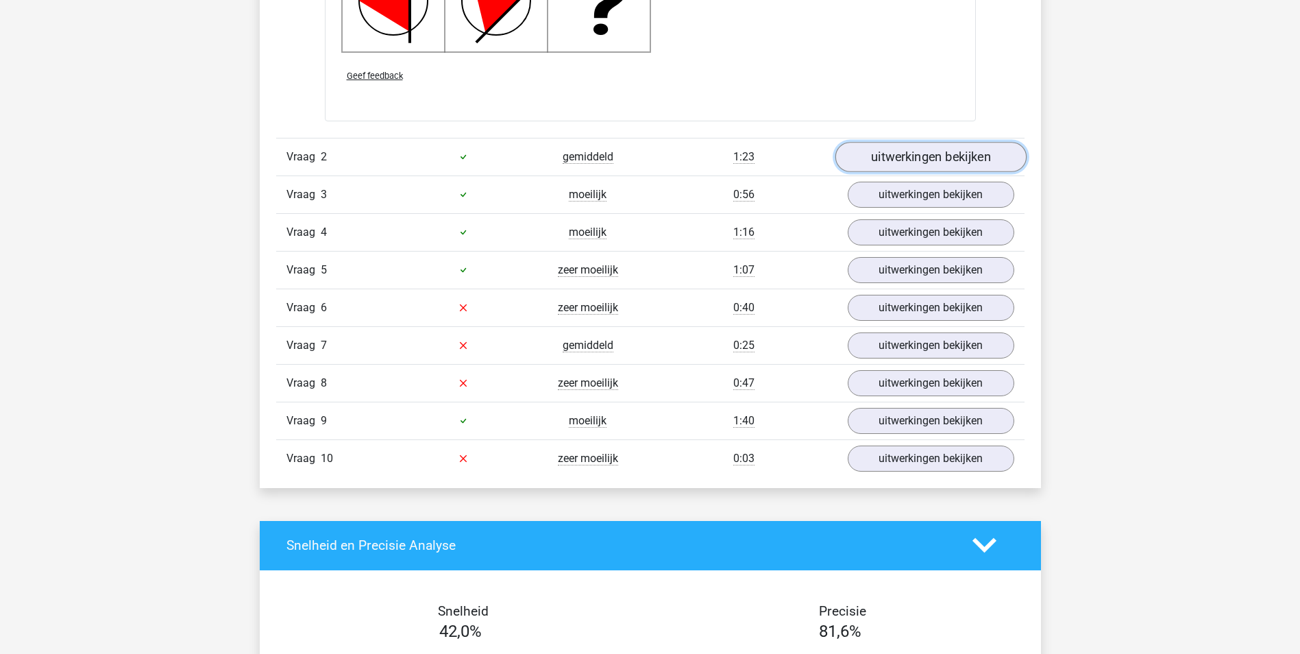
click at [961, 154] on link "uitwerkingen bekijken" at bounding box center [930, 157] width 191 height 30
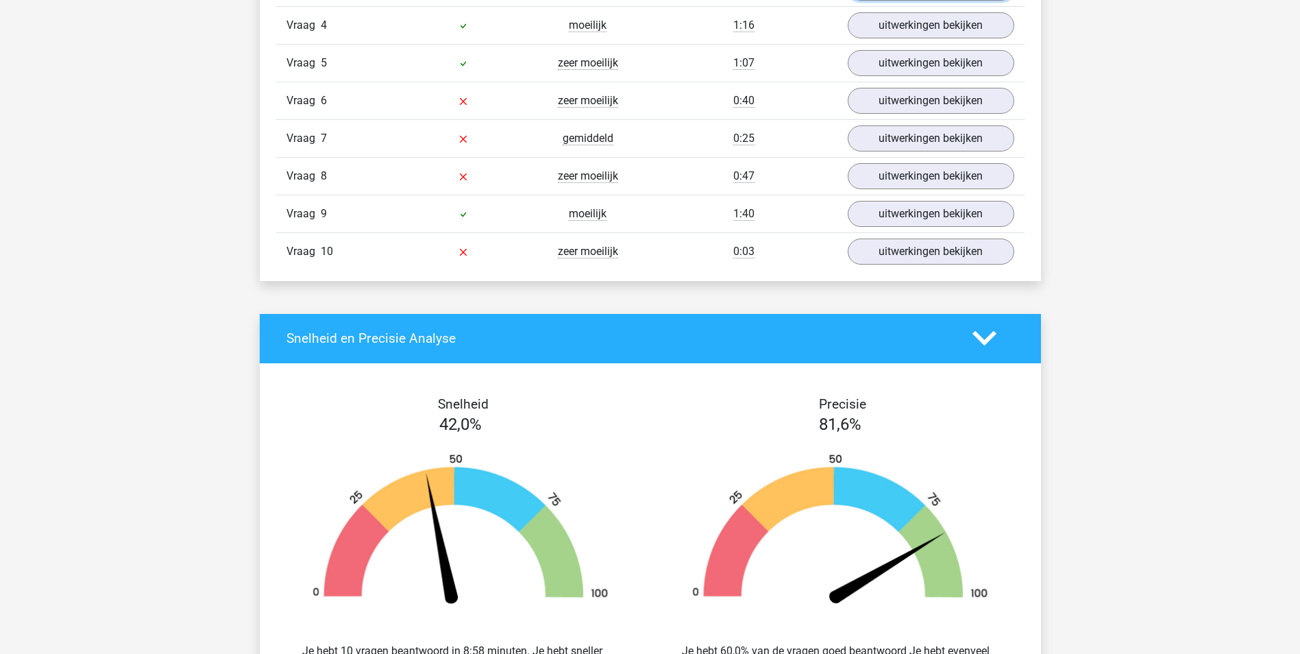
scroll to position [3015, 0]
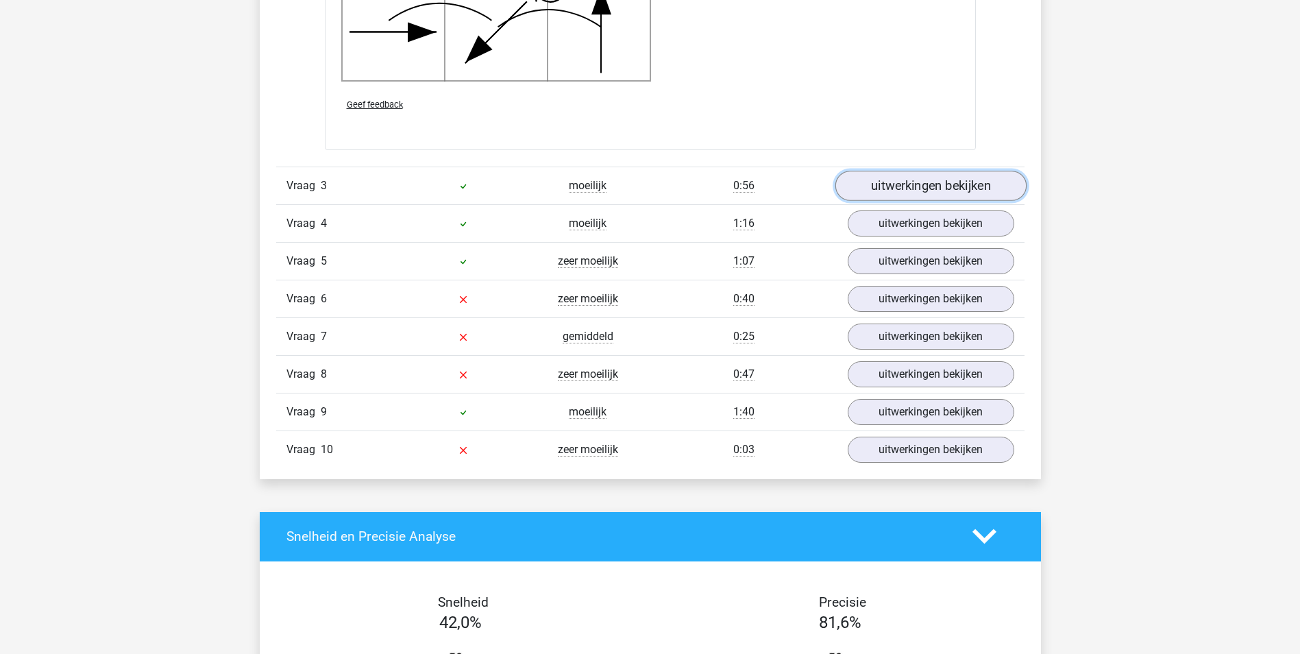
click at [907, 188] on link "uitwerkingen bekijken" at bounding box center [930, 186] width 191 height 30
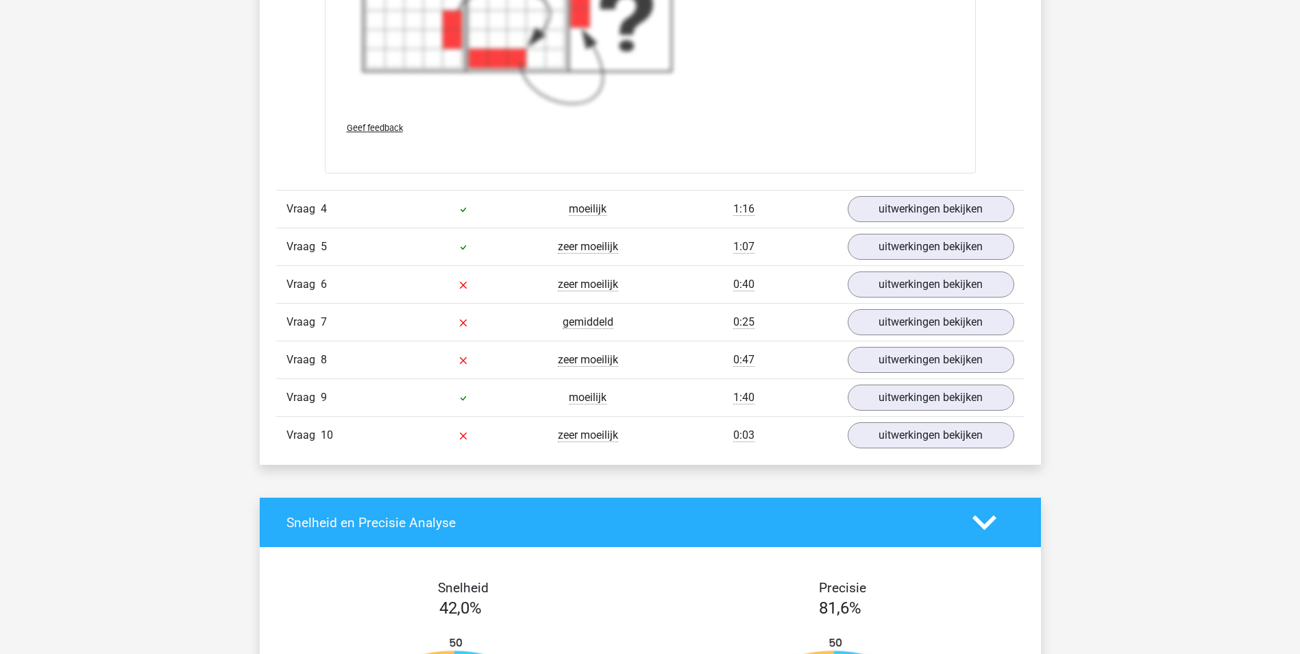
scroll to position [4112, 0]
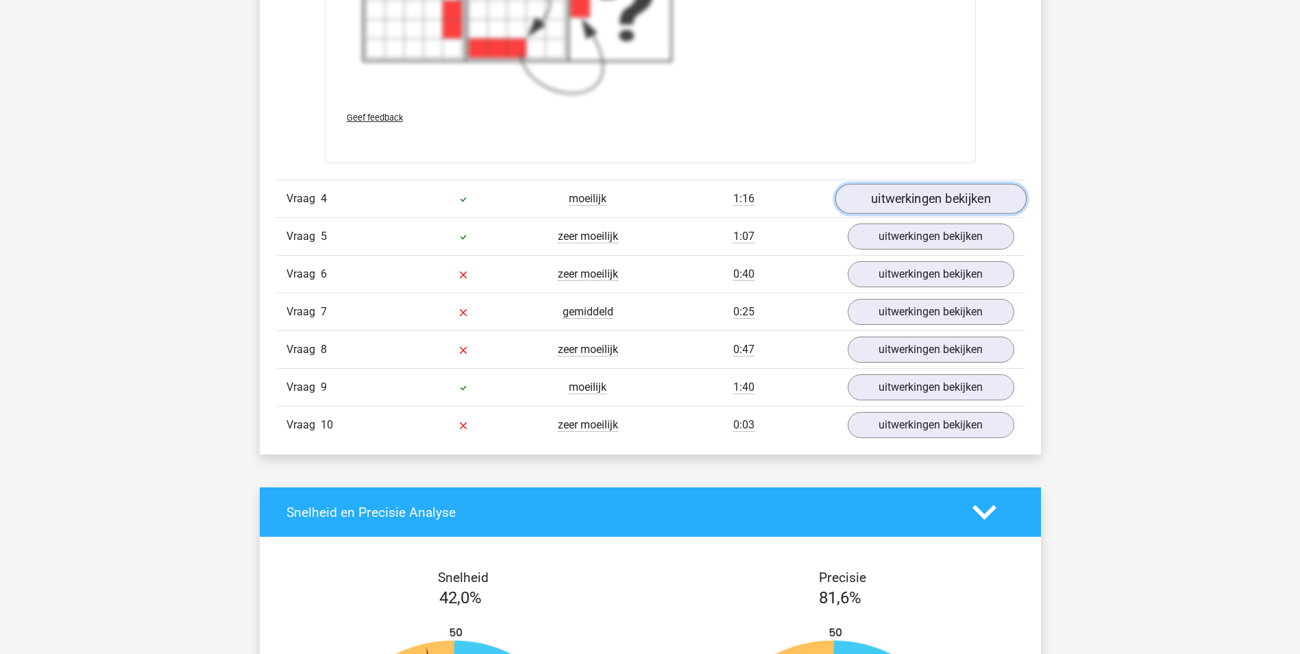
click at [945, 196] on link "uitwerkingen bekijken" at bounding box center [930, 199] width 191 height 30
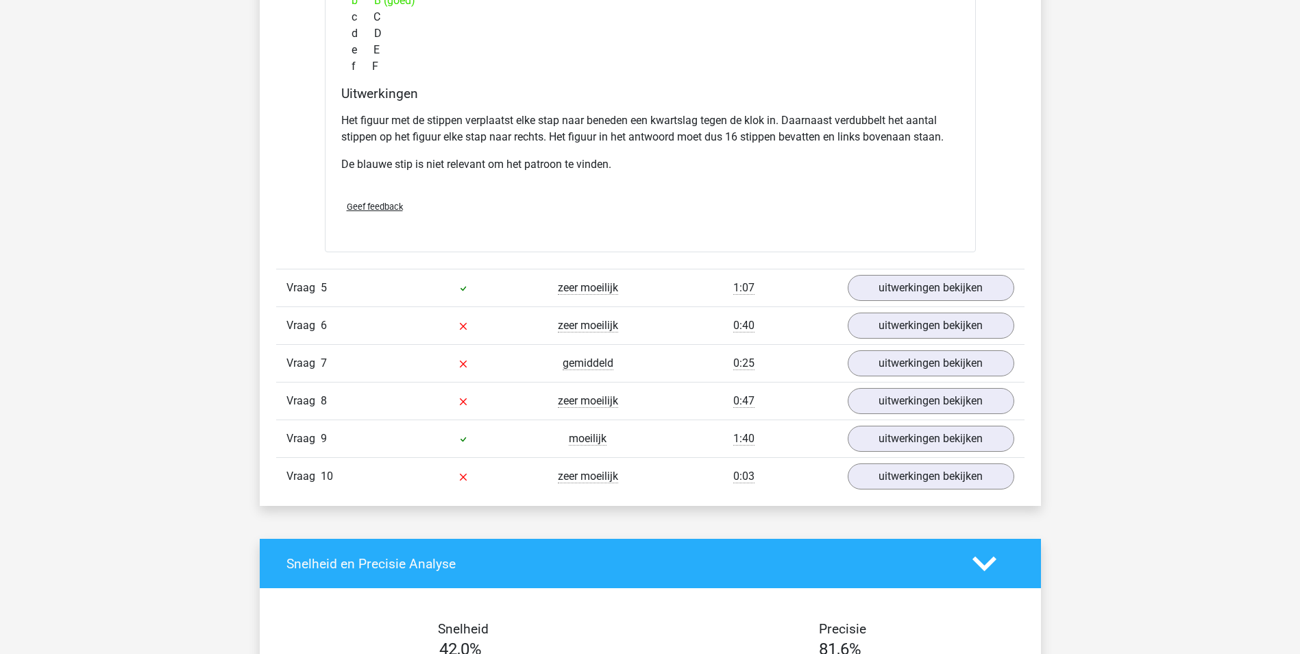
scroll to position [4729, 0]
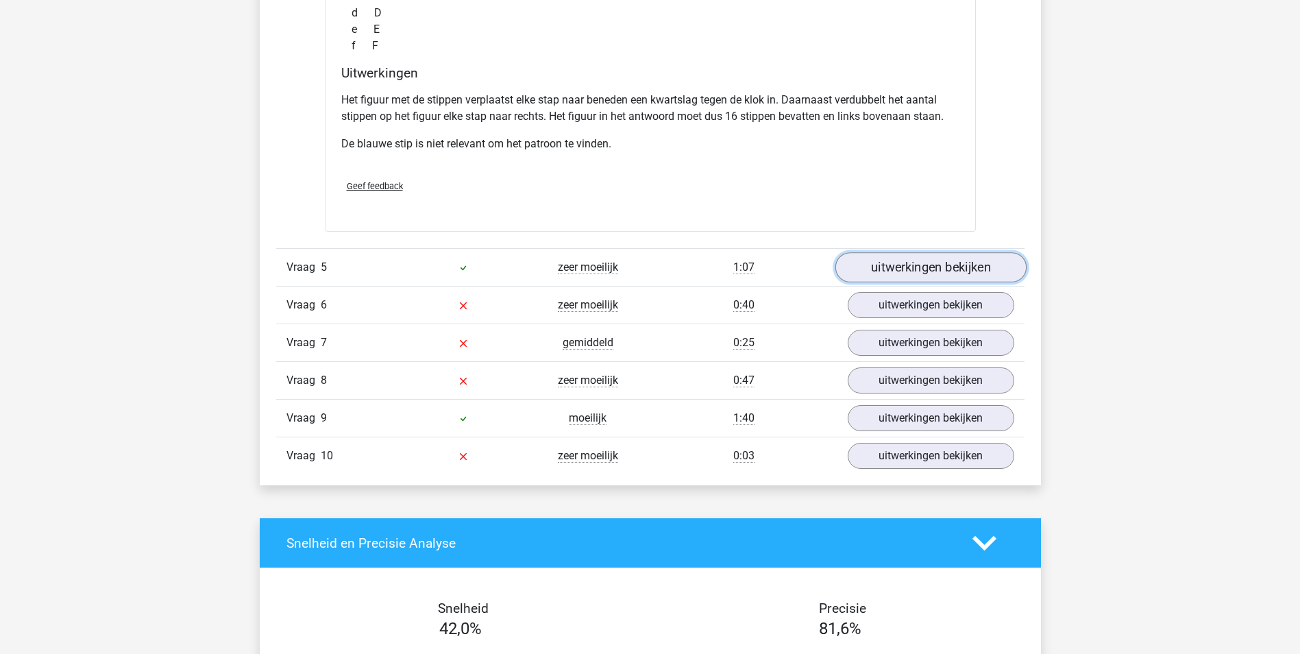
click at [921, 268] on link "uitwerkingen bekijken" at bounding box center [930, 267] width 191 height 30
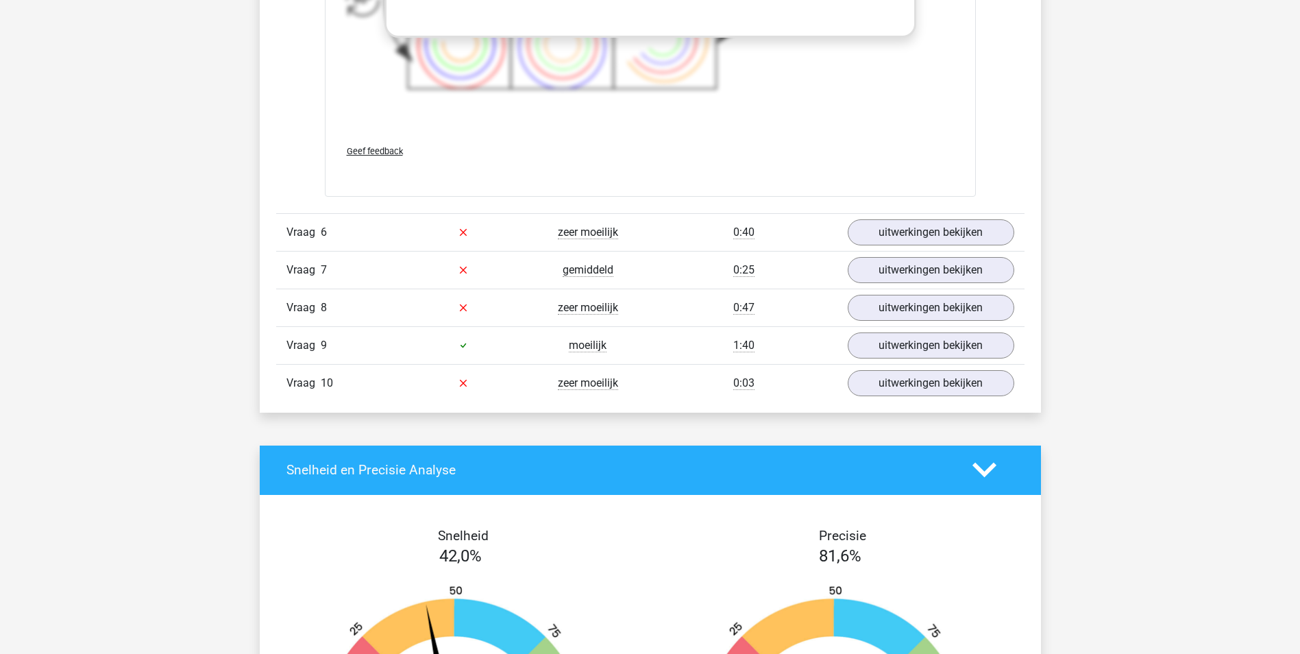
scroll to position [5825, 0]
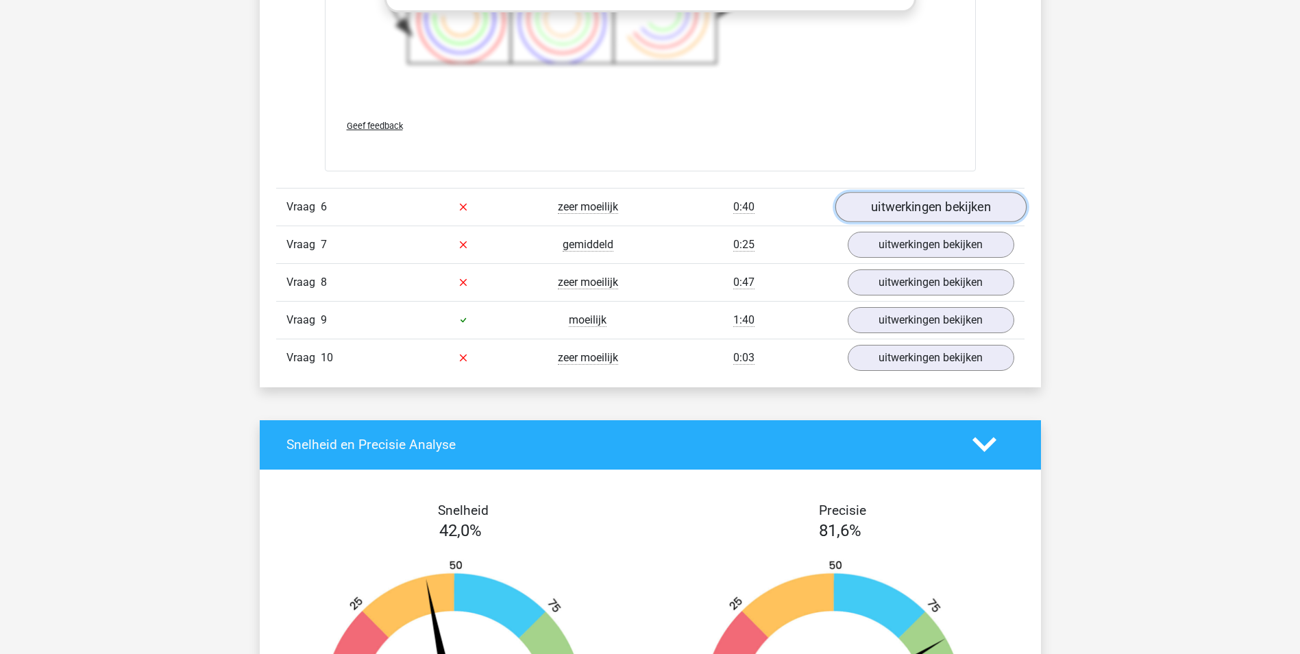
click at [908, 208] on link "uitwerkingen bekijken" at bounding box center [930, 207] width 191 height 30
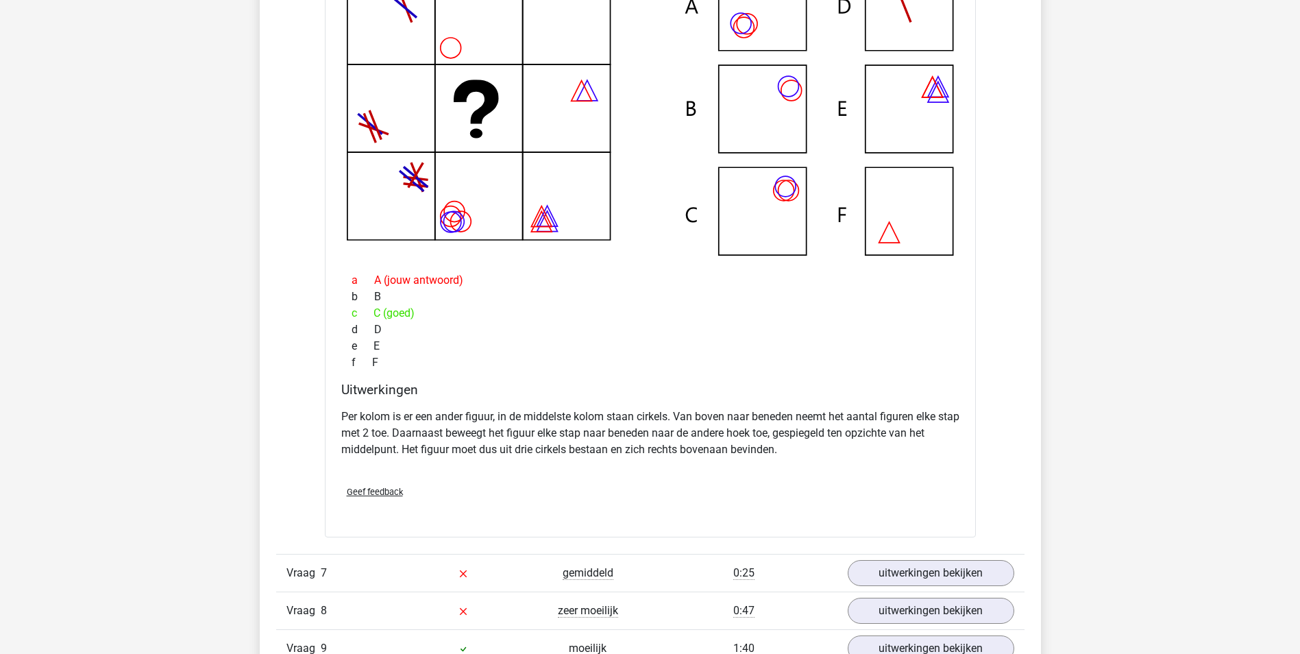
scroll to position [6510, 0]
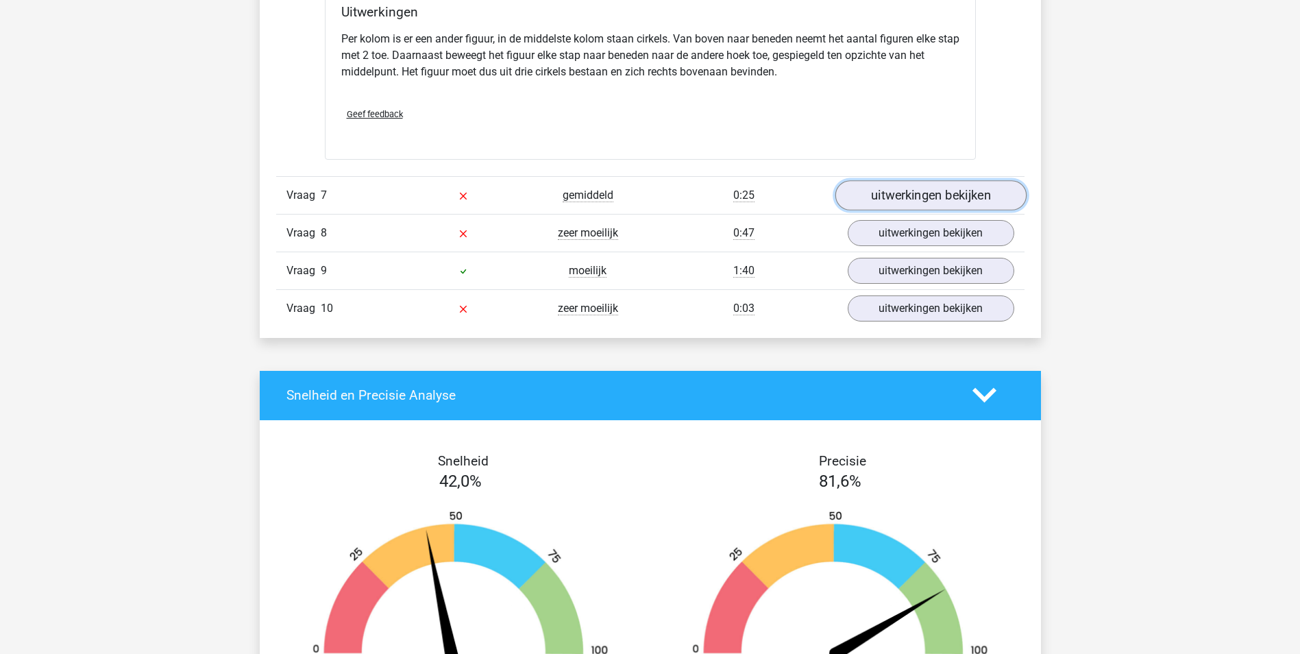
click at [948, 199] on link "uitwerkingen bekijken" at bounding box center [930, 195] width 191 height 30
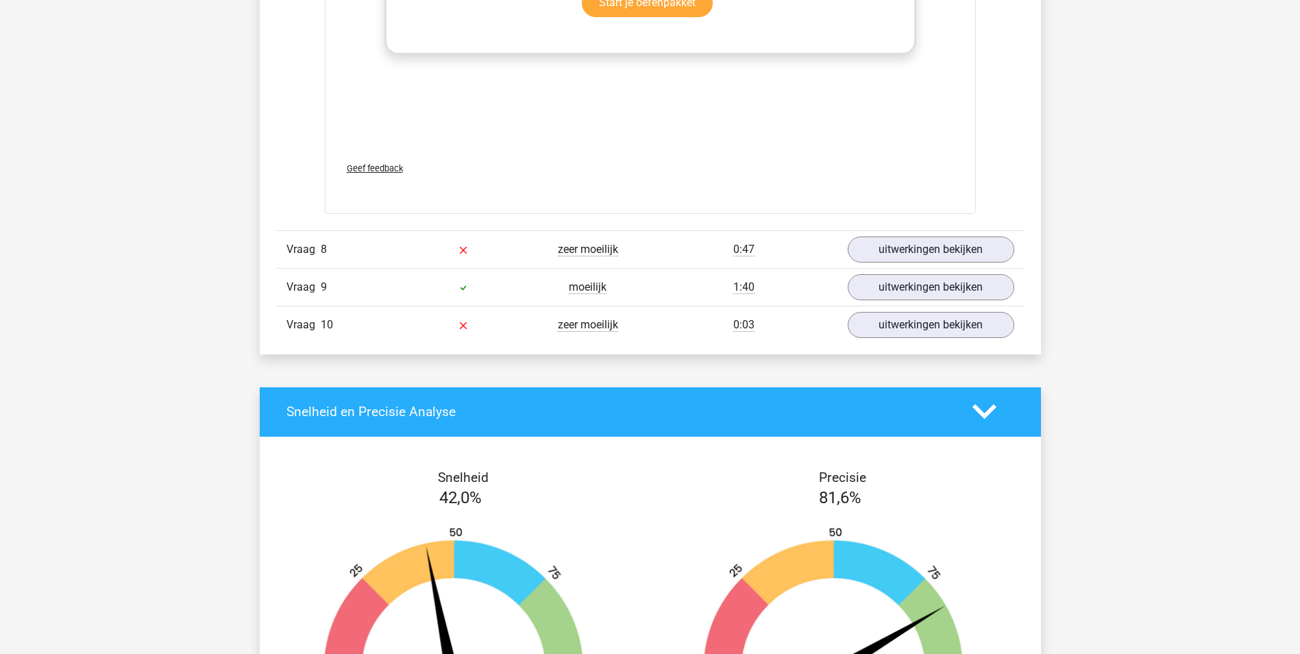
scroll to position [7538, 0]
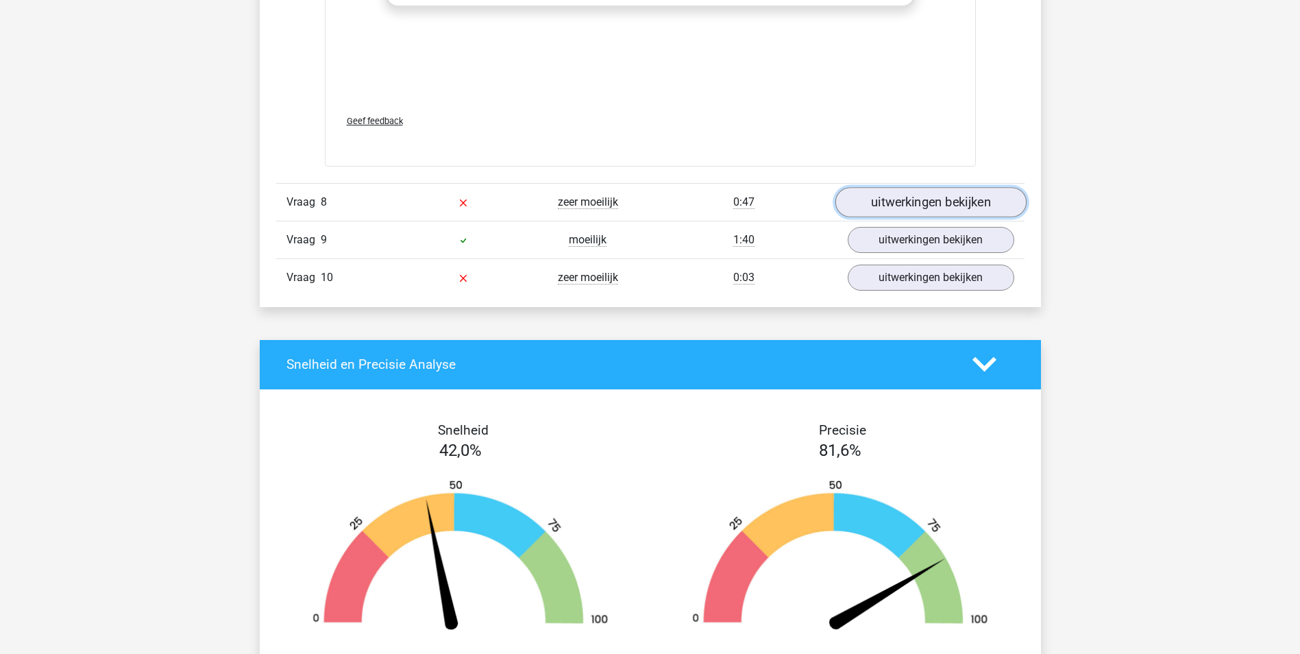
click at [903, 204] on link "uitwerkingen bekijken" at bounding box center [930, 202] width 191 height 30
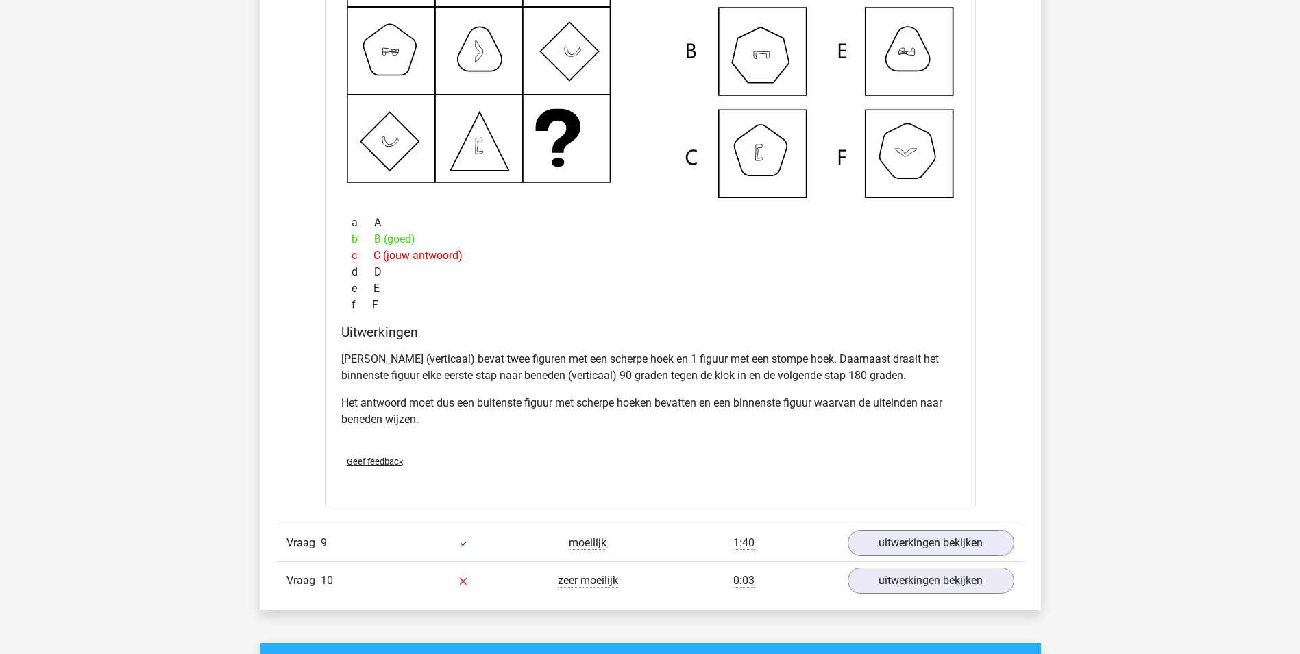
scroll to position [8224, 0]
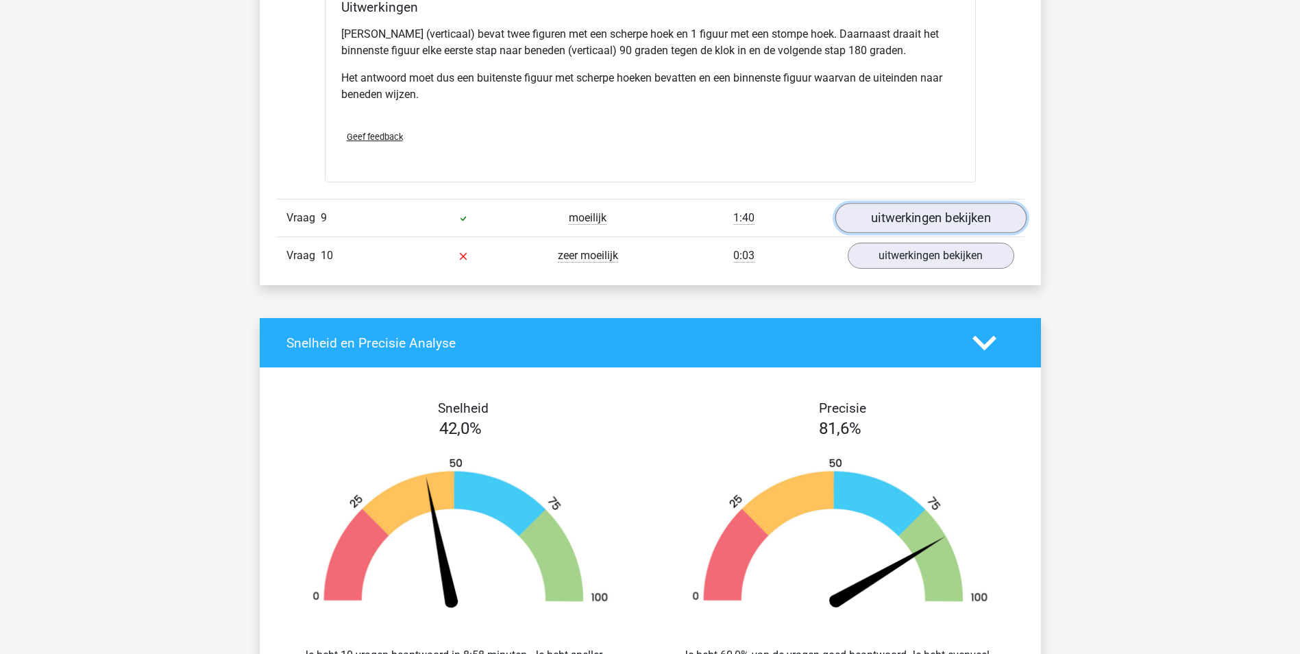
click at [898, 221] on link "uitwerkingen bekijken" at bounding box center [930, 218] width 191 height 30
